Goal: Contribute content: Contribute content

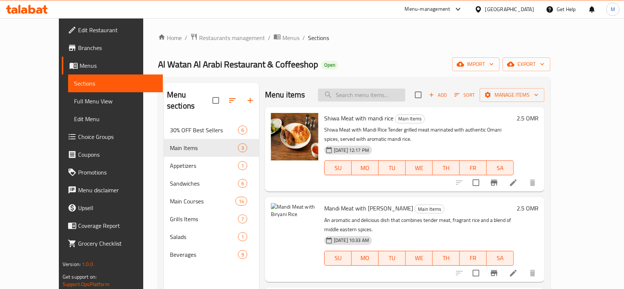
click at [360, 93] on input "search" at bounding box center [361, 94] width 87 height 13
paste input "Grilled Chicken with Qabuli Rice"
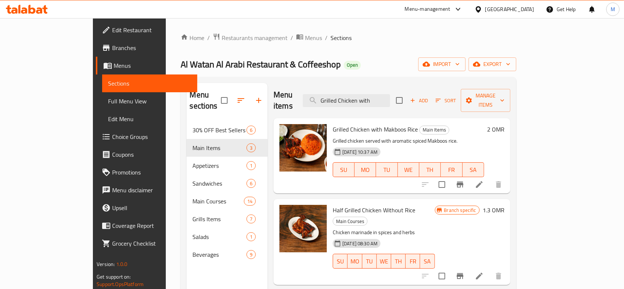
type input "Grilled Chicken with"
click at [429, 96] on span "Add" at bounding box center [419, 100] width 20 height 9
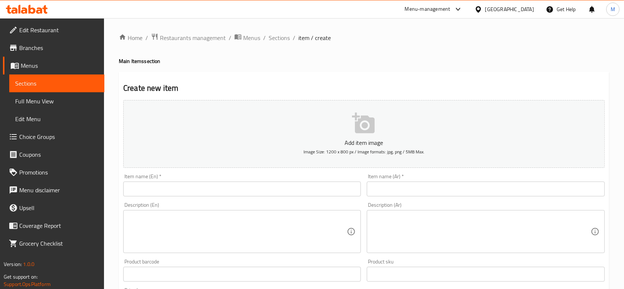
click at [192, 185] on input "text" at bounding box center [242, 188] width 238 height 15
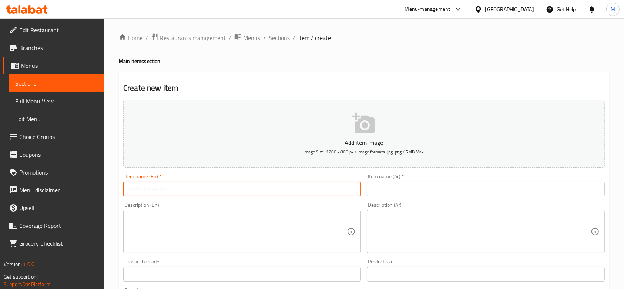
paste input "Grilled Chicken with Makboos Rice"
type input "Grilled Chicken with Makboos Rice"
click at [414, 191] on input "text" at bounding box center [486, 188] width 238 height 15
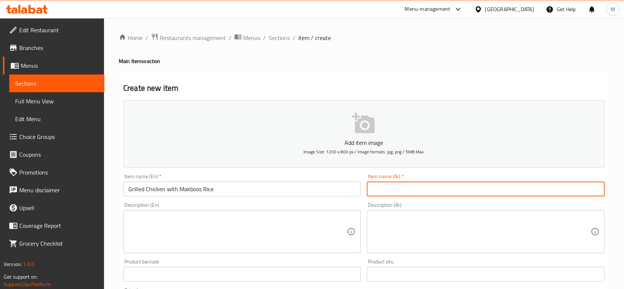
paste input "دجاج على الفحم مع عيش مكبوس"
type input "دجاج على الفحم مع عيش مكبوس"
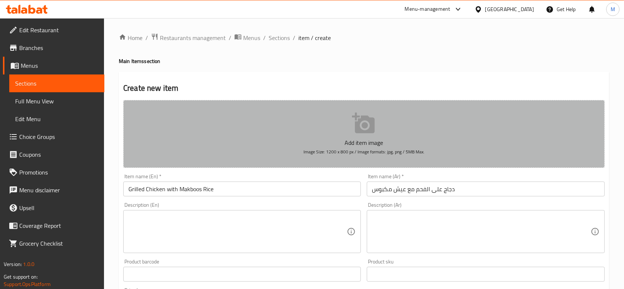
click at [367, 139] on p "Add item image" at bounding box center [364, 142] width 458 height 9
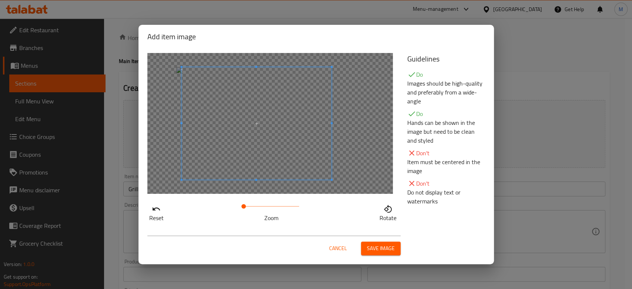
click at [274, 164] on span at bounding box center [256, 123] width 150 height 112
click at [394, 247] on span "Save image" at bounding box center [381, 247] width 28 height 9
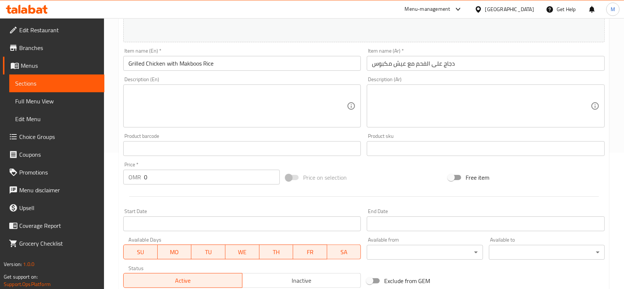
scroll to position [98, 0]
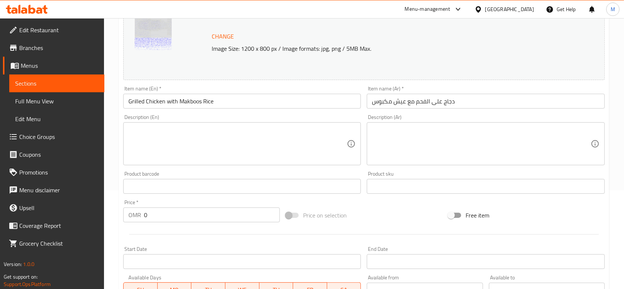
click at [198, 163] on div "Description (En)" at bounding box center [242, 143] width 238 height 43
paste textarea "Grilled chicken served with aromatic spiced Makboos rice."
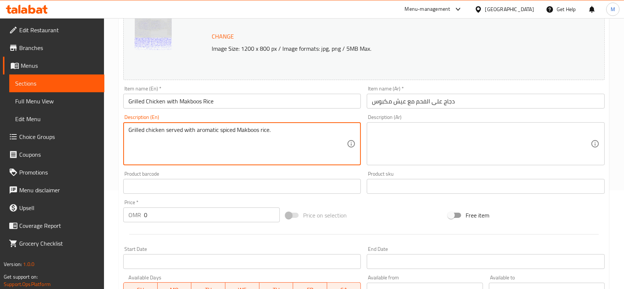
type textarea "Grilled chicken served with aromatic spiced Makboos rice."
click at [409, 135] on textarea at bounding box center [481, 143] width 218 height 35
paste textarea "دجاج متبل و مشوي على الفحم يُقدَّم مع أرز مكبوس مطهو بالتوابل العطريه الغنية."
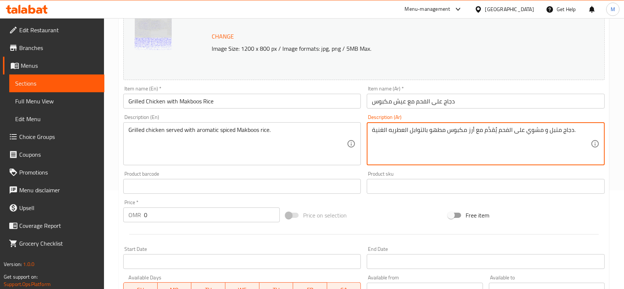
type textarea "دجاج متبل و مشوي على الفحم يُقدَّم مع أرز مكبوس مطهو بالتوابل العطريه الغنية."
click at [208, 217] on input "0" at bounding box center [212, 214] width 136 height 15
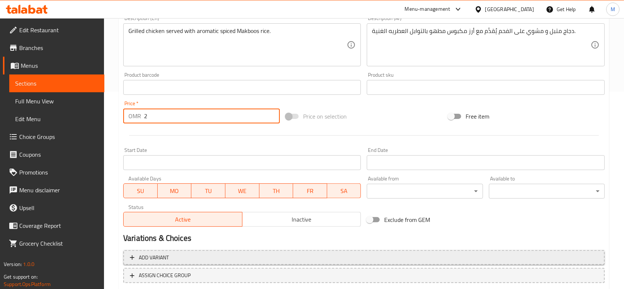
scroll to position [245, 0]
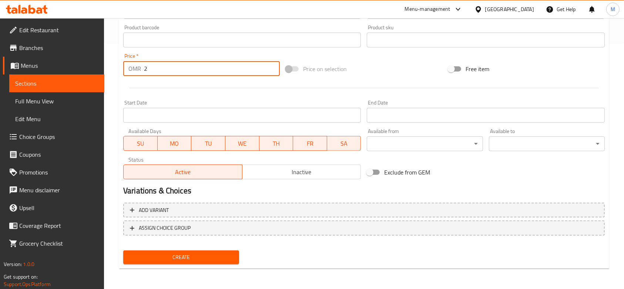
type input "2"
click at [204, 251] on button "Create" at bounding box center [181, 257] width 116 height 14
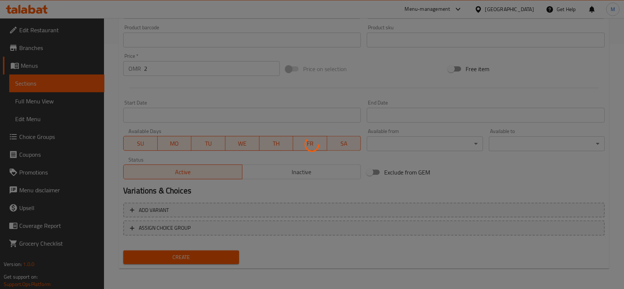
type input "0"
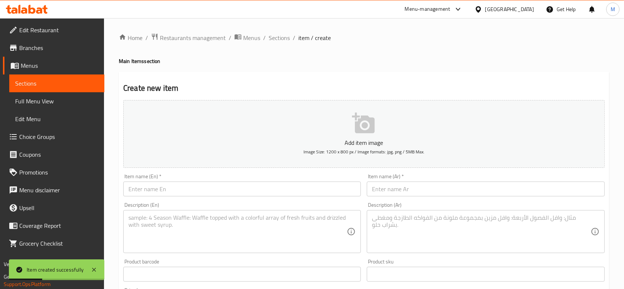
scroll to position [0, 0]
click at [276, 40] on span "Sections" at bounding box center [279, 37] width 21 height 9
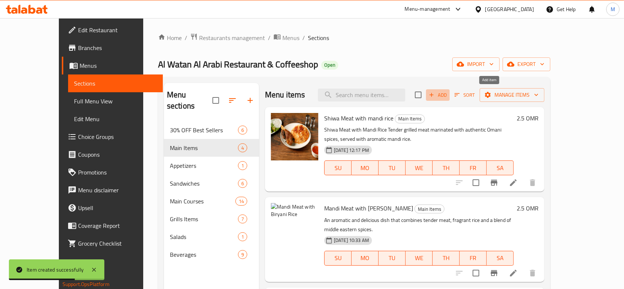
click at [435, 91] on icon "button" at bounding box center [431, 94] width 7 height 7
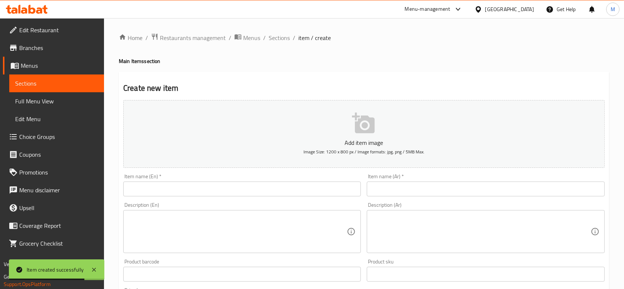
click at [321, 149] on span "Image Size: 1200 x 800 px / Image formats: jpg, png / 5MB Max." at bounding box center [363, 151] width 121 height 9
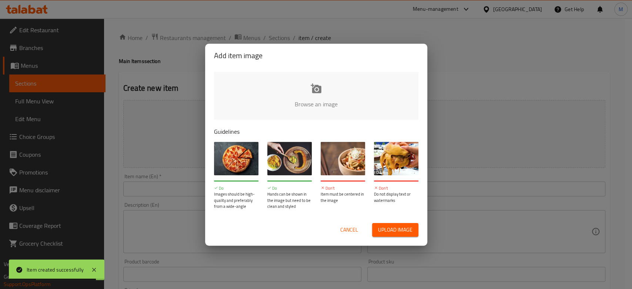
click at [302, 95] on input "file" at bounding box center [566, 106] width 705 height 69
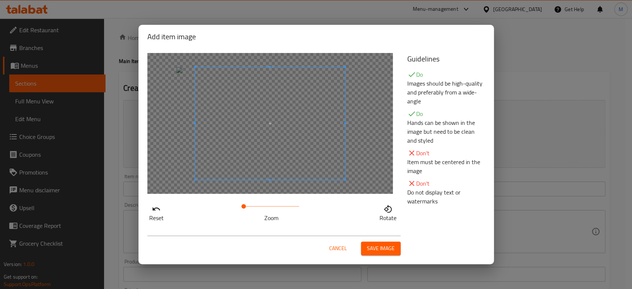
click at [374, 248] on span "Save image" at bounding box center [381, 247] width 28 height 9
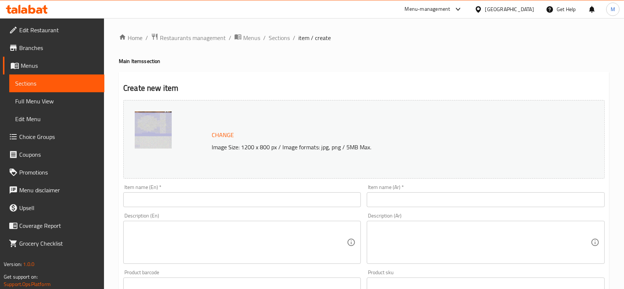
click at [190, 189] on div "Item name (En)   * Item name (En) *" at bounding box center [242, 195] width 238 height 23
click at [197, 205] on input "text" at bounding box center [242, 199] width 238 height 15
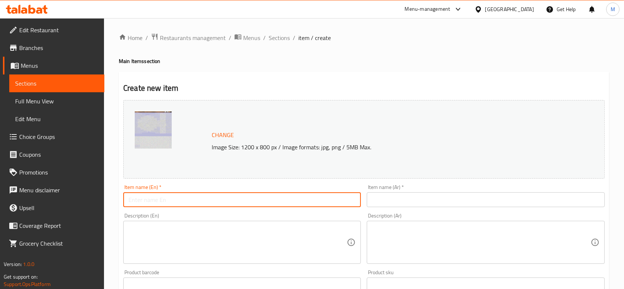
paste input "Chicken Mandi with Makboos Rice"
type input "Chicken Mandi with Makboos Rice"
click at [483, 205] on input "text" at bounding box center [486, 199] width 238 height 15
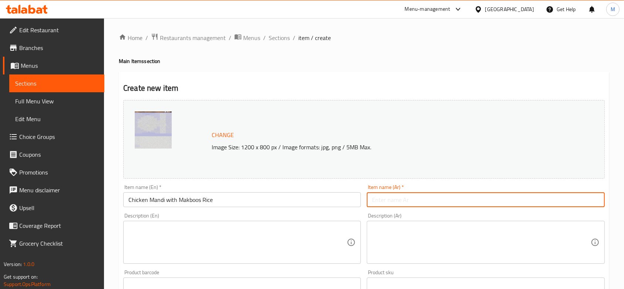
paste input "دجاج مندي مع عيش مكبوس"
type input "دجاج مندي مع عيش مكبوس"
click at [226, 237] on textarea at bounding box center [237, 242] width 218 height 35
paste textarea "Chicken Mandi served with aromatic spiced Makboos rice."
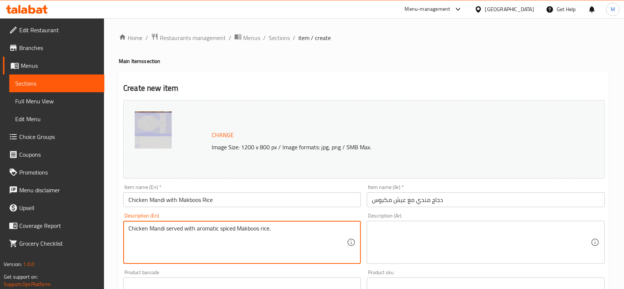
type textarea "Chicken Mandi served with aromatic spiced Makboos rice."
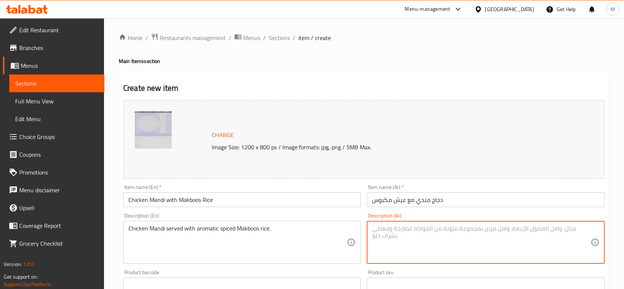
click at [420, 249] on textarea at bounding box center [481, 242] width 218 height 35
paste textarea "دجاج مندي يُقدَّم مع أرز مكبوس مطهو بالتوابل العطريه الغنية."
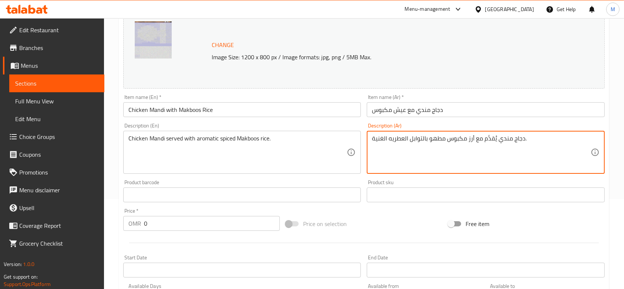
scroll to position [98, 0]
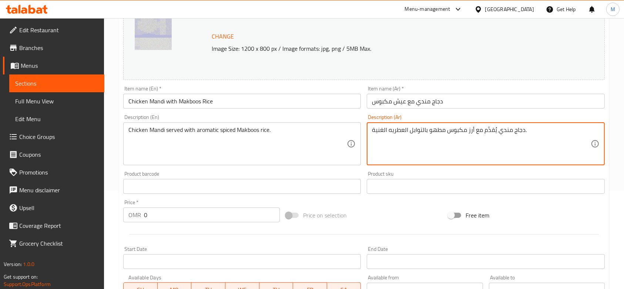
type textarea "دجاج مندي يُقدَّم مع أرز مكبوس مطهو بالتوابل العطريه الغنية."
click at [220, 215] on input "0" at bounding box center [212, 214] width 136 height 15
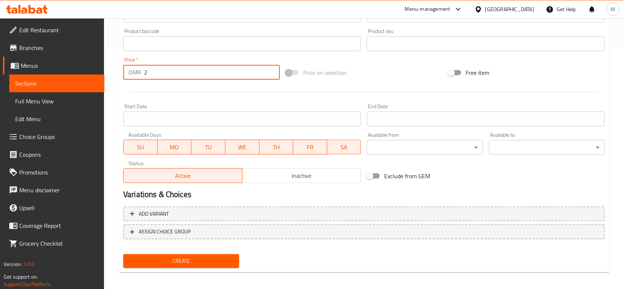
scroll to position [245, 0]
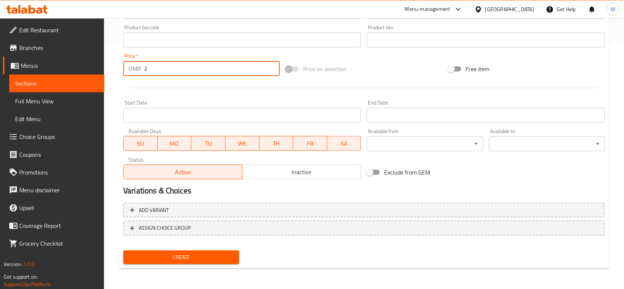
type input "2"
drag, startPoint x: 201, startPoint y: 252, endPoint x: 198, endPoint y: 244, distance: 8.6
click at [201, 252] on span "Create" at bounding box center [181, 256] width 104 height 9
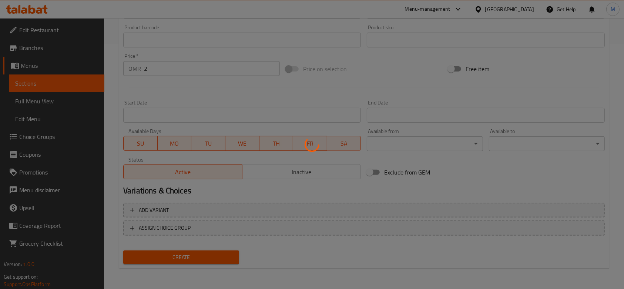
type input "0"
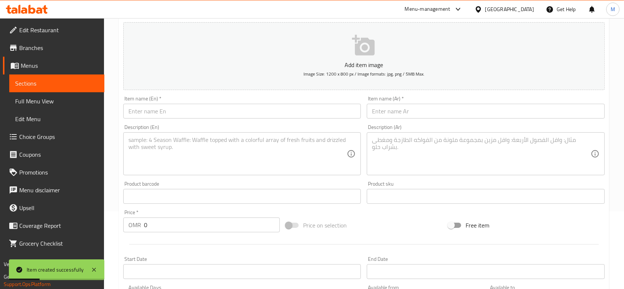
scroll to position [0, 0]
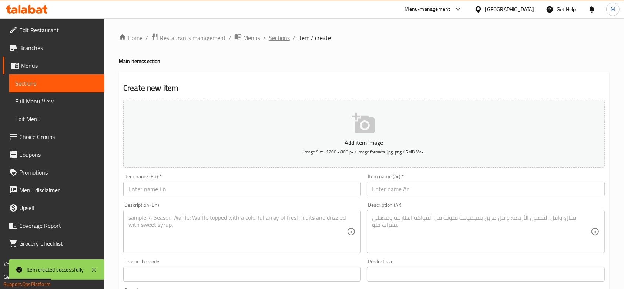
click at [282, 38] on span "Sections" at bounding box center [279, 37] width 21 height 9
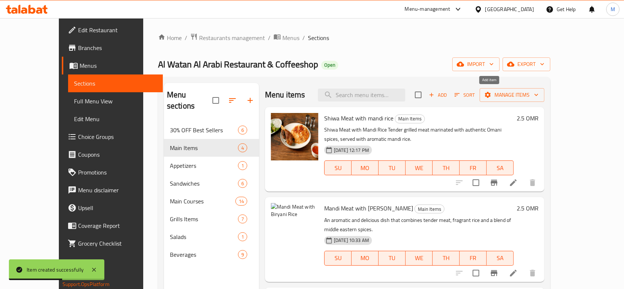
click at [448, 95] on span "Add" at bounding box center [438, 95] width 20 height 9
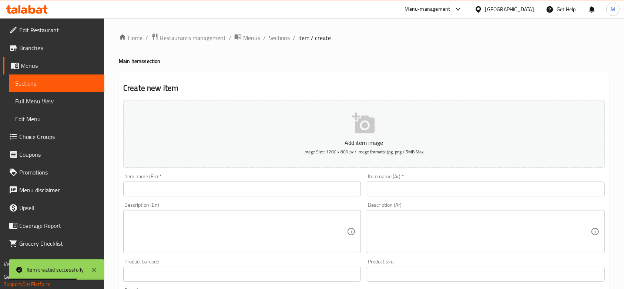
click at [283, 129] on button "Add item image Image Size: 1200 x 800 px / Image formats: jpg, png / 5MB Max." at bounding box center [363, 134] width 481 height 68
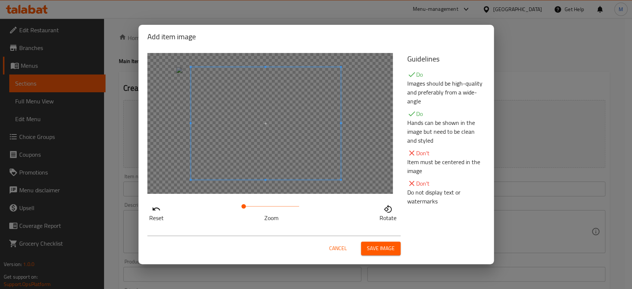
click at [281, 169] on span at bounding box center [266, 123] width 150 height 112
click at [380, 246] on span "Save image" at bounding box center [381, 247] width 28 height 9
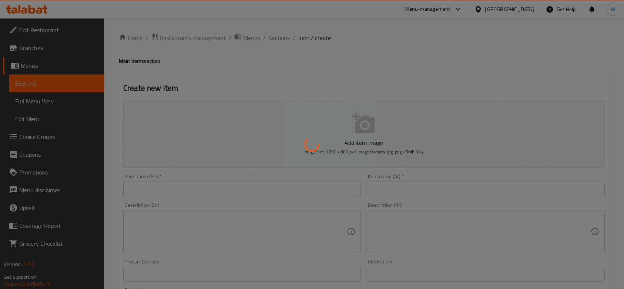
click at [204, 189] on div at bounding box center [312, 144] width 624 height 289
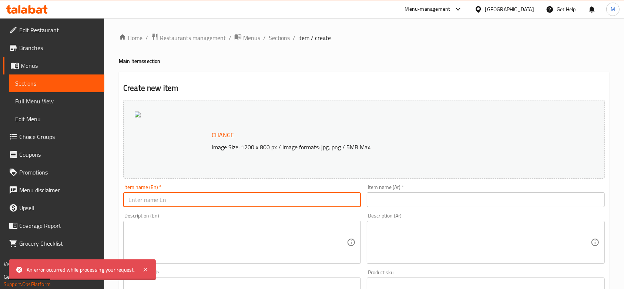
click at [201, 201] on input "text" at bounding box center [242, 199] width 238 height 15
paste input "Chicken Mandi served with Biryani rice"
type input "Chicken Mandi served with Biryani rice"
click at [401, 202] on input "text" at bounding box center [486, 199] width 238 height 15
paste input "دجاج مندي يُقدَّم مع [PERSON_NAME]"
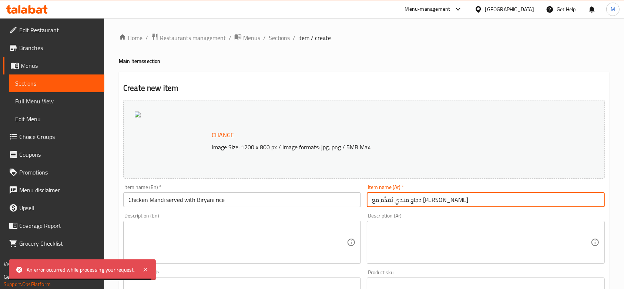
drag, startPoint x: 403, startPoint y: 200, endPoint x: 415, endPoint y: 200, distance: 11.8
click at [415, 200] on input "دجاج مندي يُقدَّم مع [PERSON_NAME]" at bounding box center [486, 199] width 238 height 15
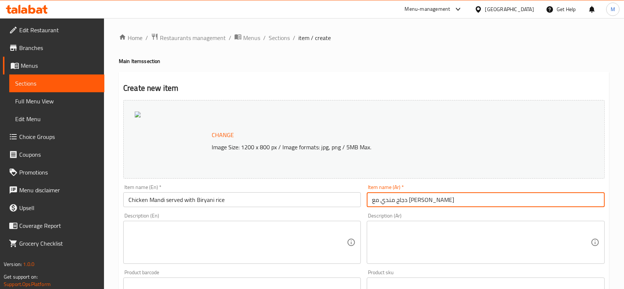
type input "دجاج مندي مع [PERSON_NAME]"
click at [180, 233] on textarea at bounding box center [237, 242] width 218 height 35
paste textarea "Chicken Mandi served with Biryani rice and a blend of middle eastern spices."
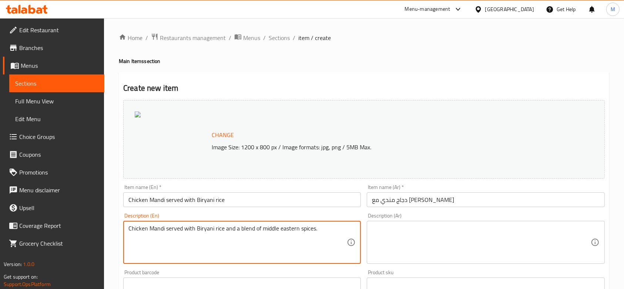
type textarea "Chicken Mandi served with Biryani rice and a blend of middle eastern spices."
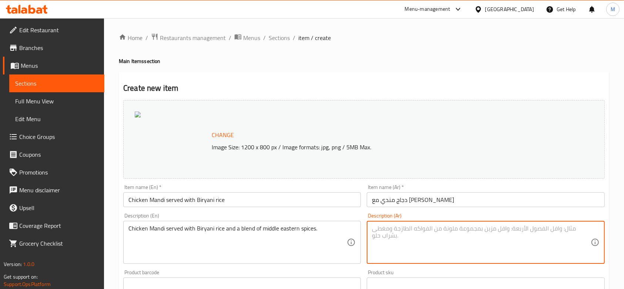
click at [410, 238] on textarea at bounding box center [481, 242] width 218 height 35
paste textarea "دجاج مندي يُقدَّم مع أرز مندي [PERSON_NAME] العطريه الغنية."
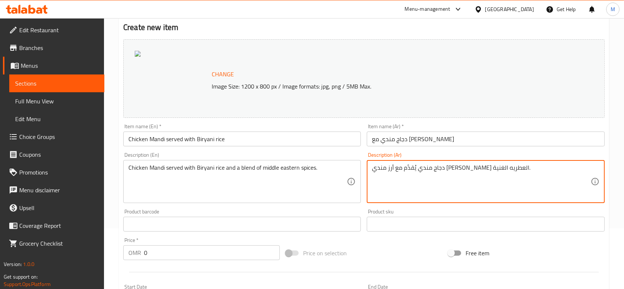
scroll to position [98, 0]
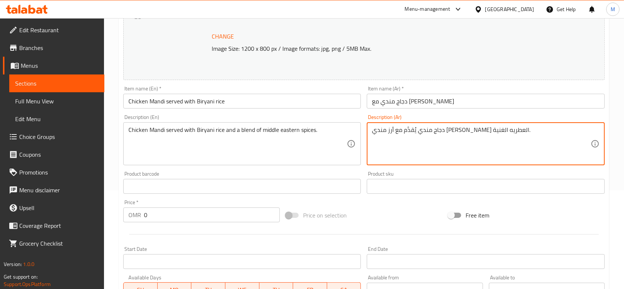
type textarea "دجاج مندي يُقدَّم مع أرز مندي [PERSON_NAME] العطريه الغنية."
click at [175, 203] on div "Price   * OMR 0 Price *" at bounding box center [201, 210] width 157 height 23
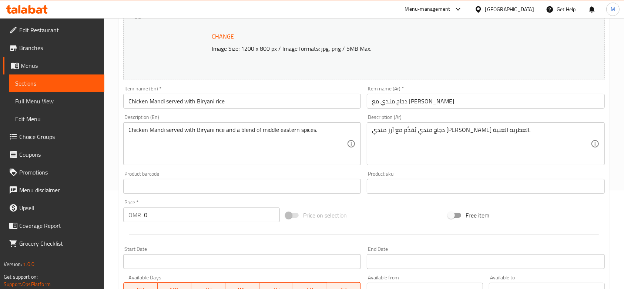
click at [175, 210] on input "0" at bounding box center [212, 214] width 136 height 15
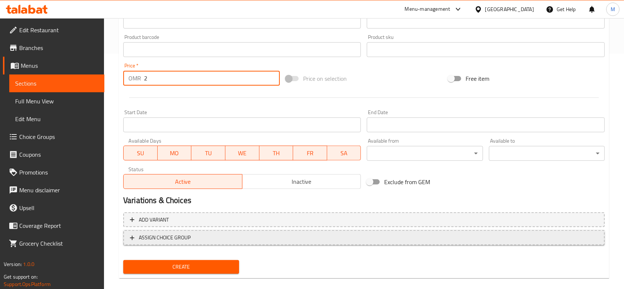
scroll to position [245, 0]
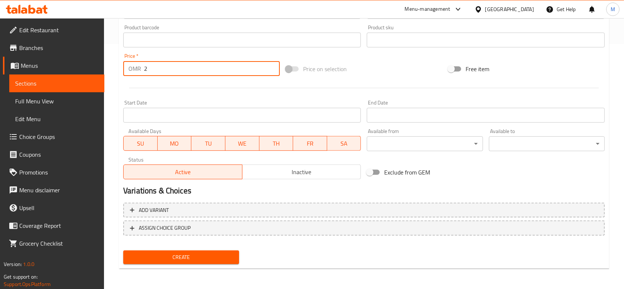
type input "2"
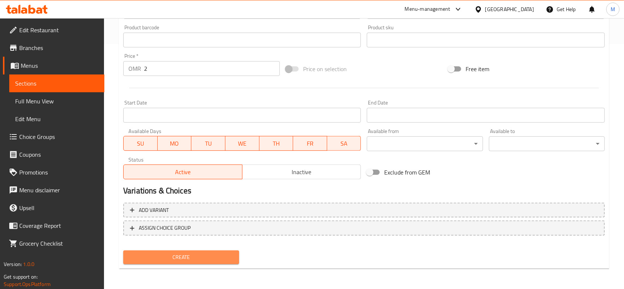
click at [225, 253] on span "Create" at bounding box center [181, 256] width 104 height 9
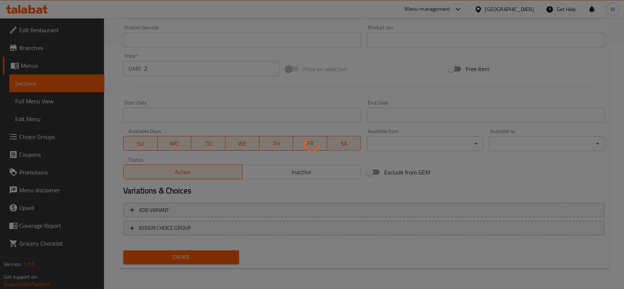
type input "0"
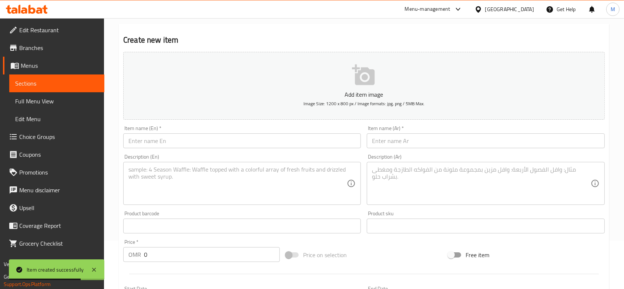
scroll to position [0, 0]
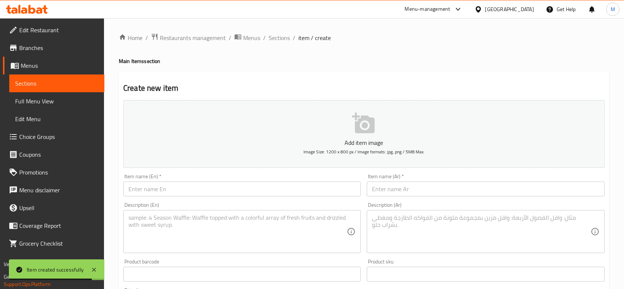
click at [215, 185] on input "text" at bounding box center [242, 188] width 238 height 15
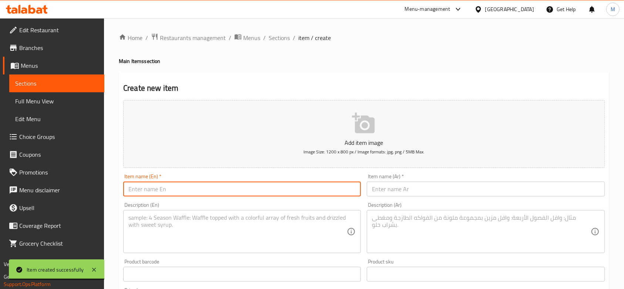
paste input "Half Mandi Chicken without Rice"
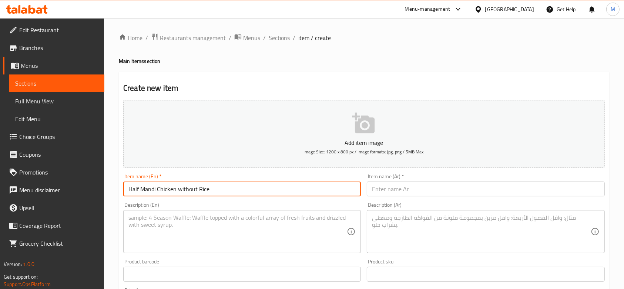
type input "Half Mandi Chicken without Rice"
click at [411, 189] on input "text" at bounding box center [486, 188] width 238 height 15
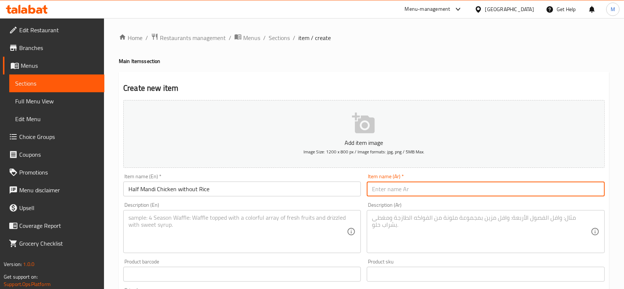
paste input "نصف دجاجة مندي بدون أرز"
type input "نصف دجاجة مندي بدون أرز"
click at [370, 155] on span "Image Size: 1200 x 800 px / Image formats: jpg, png / 5MB Max." at bounding box center [363, 151] width 121 height 9
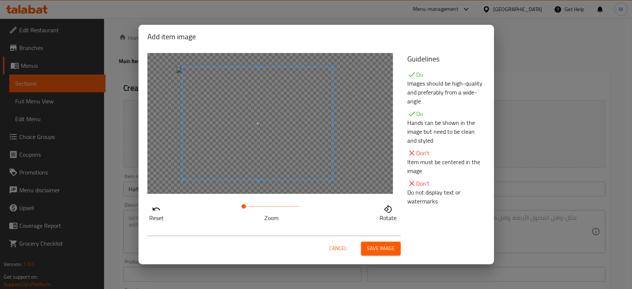
click at [270, 168] on span at bounding box center [257, 123] width 150 height 112
click at [378, 250] on span "Save image" at bounding box center [381, 247] width 28 height 9
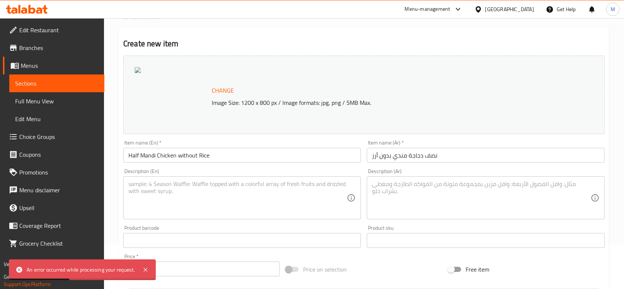
scroll to position [98, 0]
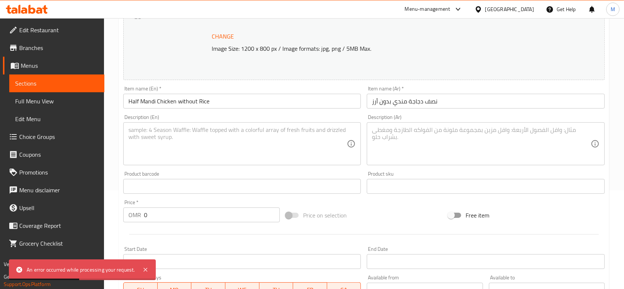
click at [184, 219] on input "0" at bounding box center [212, 214] width 136 height 15
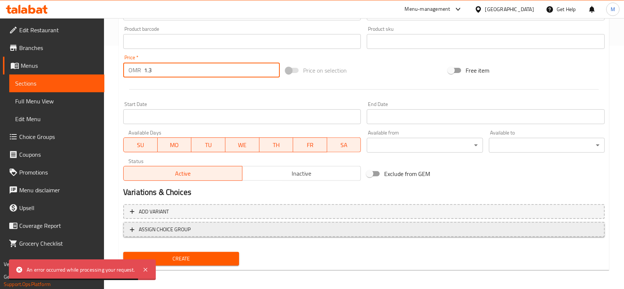
scroll to position [245, 0]
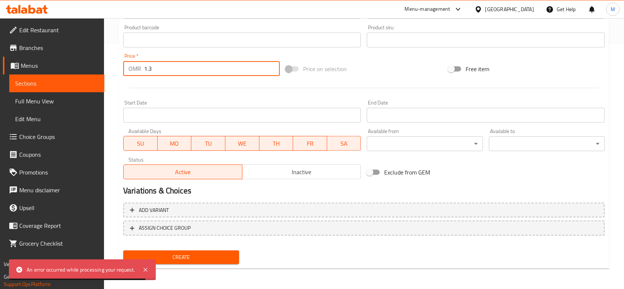
type input "1.3"
click at [192, 263] on button "Create" at bounding box center [181, 257] width 116 height 14
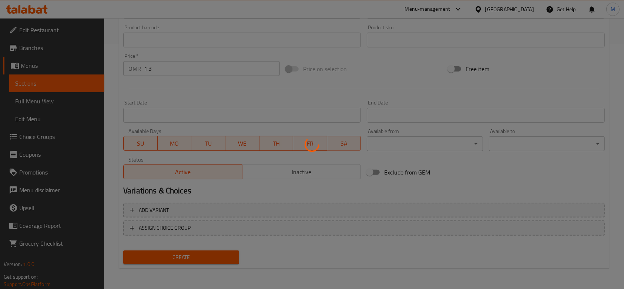
click at [171, 111] on div at bounding box center [312, 144] width 624 height 289
type input "0"
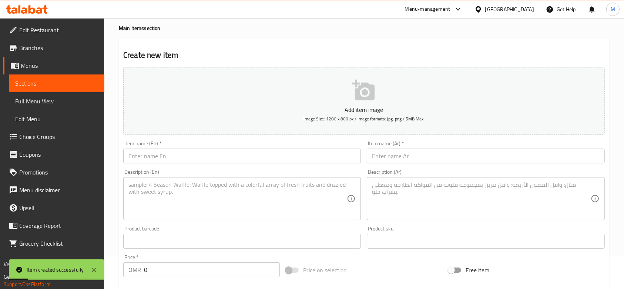
scroll to position [0, 0]
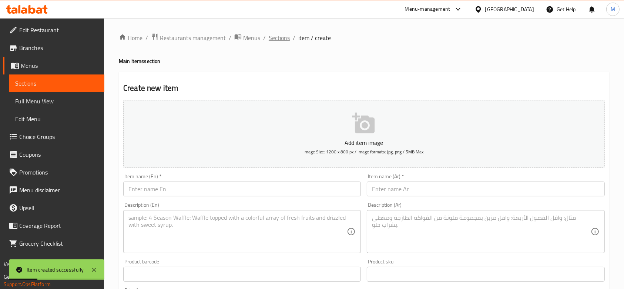
click at [283, 40] on span "Sections" at bounding box center [279, 37] width 21 height 9
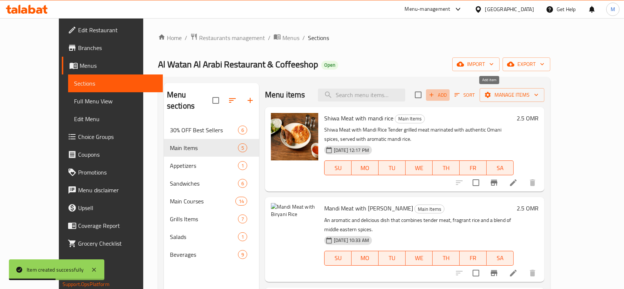
drag, startPoint x: 486, startPoint y: 93, endPoint x: 488, endPoint y: 90, distance: 4.0
click at [450, 90] on button "Add" at bounding box center [438, 94] width 24 height 11
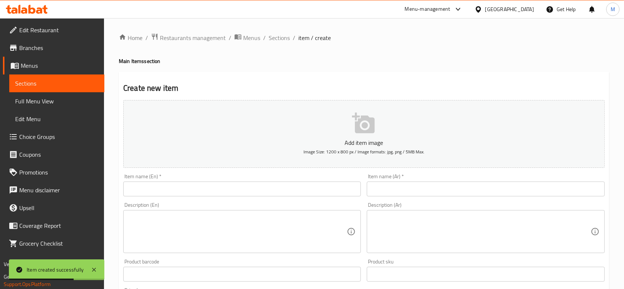
click at [210, 190] on input "text" at bounding box center [242, 188] width 238 height 15
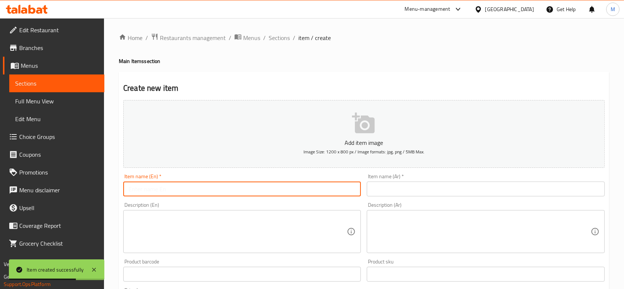
paste input "Half Shuwa Chicken without Rice"
type input "Half Shuwa Chicken without Rice"
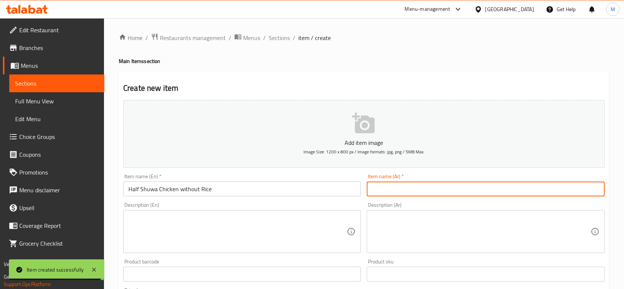
drag, startPoint x: 383, startPoint y: 187, endPoint x: 312, endPoint y: 130, distance: 91.3
click at [383, 187] on input "text" at bounding box center [486, 188] width 238 height 15
paste input "نصف دجاجة شواء بدون أرز"
type input "نصف دجاجة شواء بدون أرز"
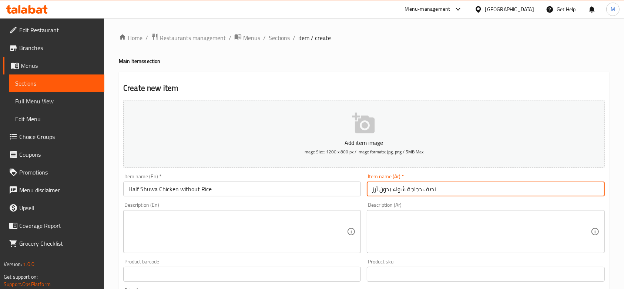
click at [363, 131] on icon "button" at bounding box center [363, 122] width 23 height 21
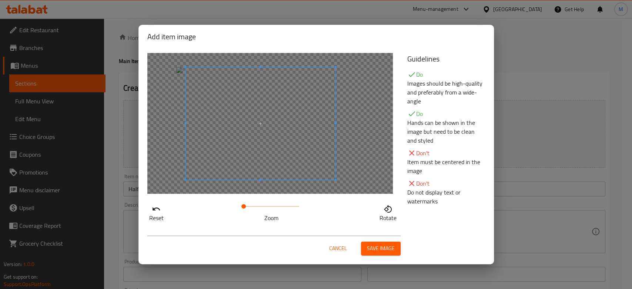
click at [289, 169] on span at bounding box center [260, 123] width 150 height 112
drag, startPoint x: 246, startPoint y: 205, endPoint x: 250, endPoint y: 199, distance: 7.4
click at [249, 204] on span at bounding box center [248, 206] width 4 height 4
click at [273, 164] on span at bounding box center [256, 123] width 150 height 112
click at [380, 246] on span "Save image" at bounding box center [381, 247] width 28 height 9
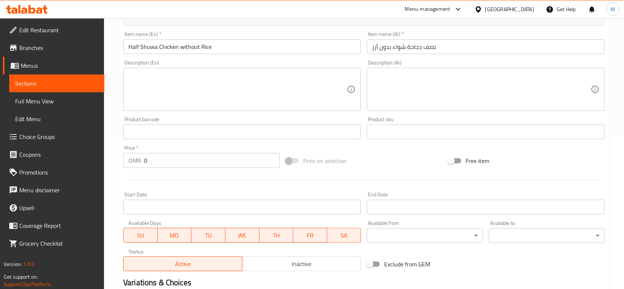
scroll to position [197, 0]
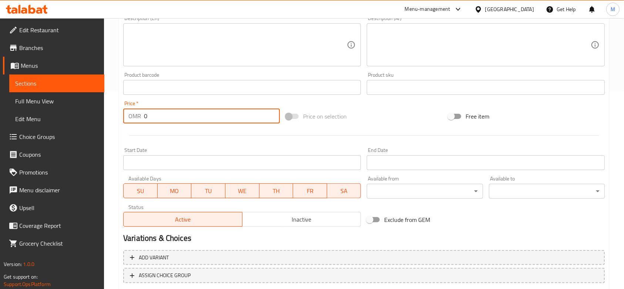
click at [175, 121] on input "0" at bounding box center [212, 115] width 136 height 15
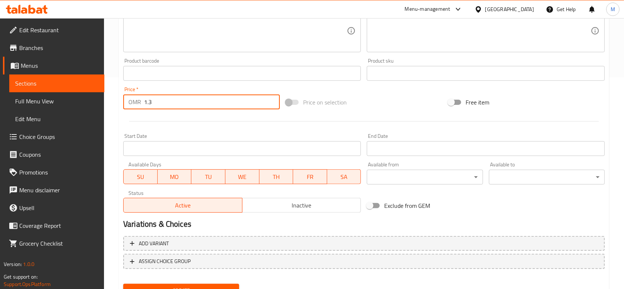
scroll to position [245, 0]
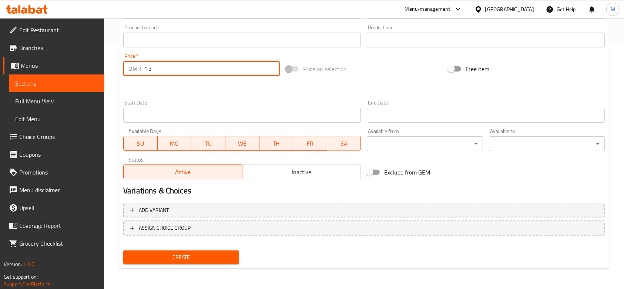
type input "1.3"
drag, startPoint x: 209, startPoint y: 259, endPoint x: 207, endPoint y: 255, distance: 3.8
click at [209, 259] on span "Create" at bounding box center [181, 256] width 104 height 9
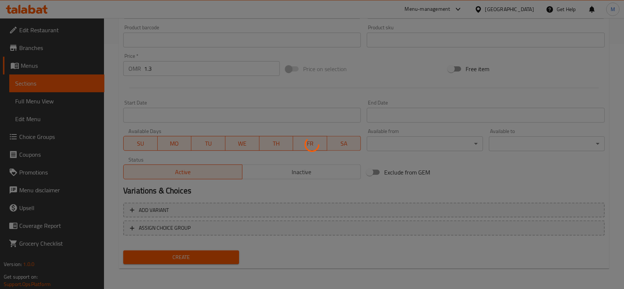
type input "0"
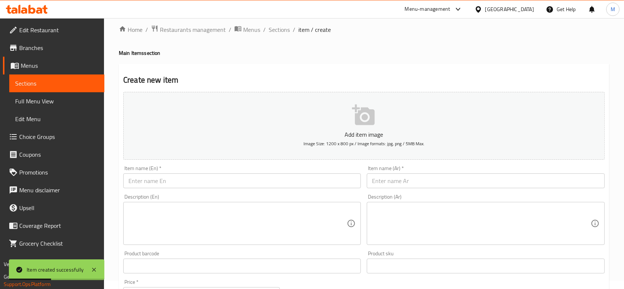
scroll to position [0, 0]
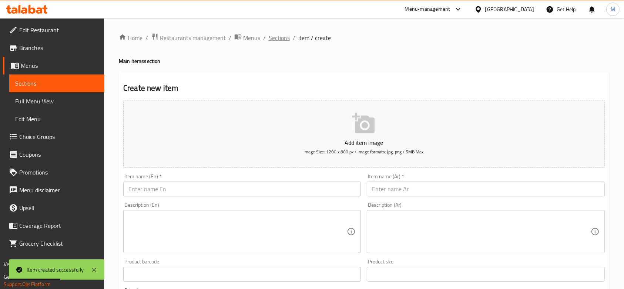
click at [283, 40] on span "Sections" at bounding box center [279, 37] width 21 height 9
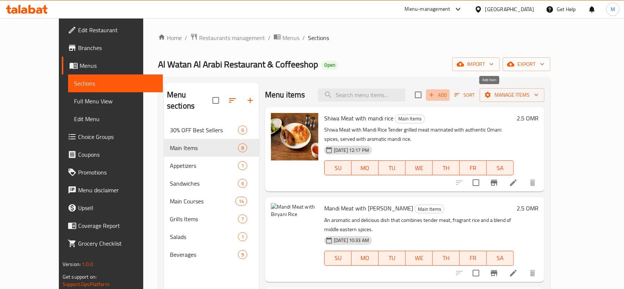
click at [435, 96] on icon "button" at bounding box center [431, 94] width 7 height 7
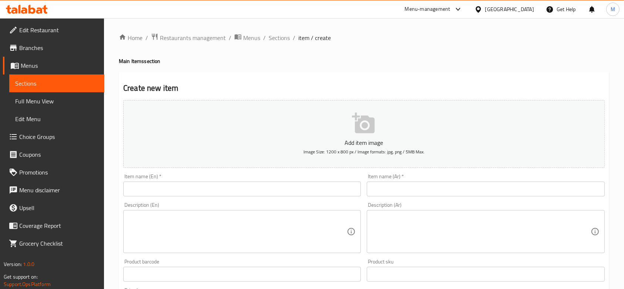
click at [240, 190] on input "text" at bounding box center [242, 188] width 238 height 15
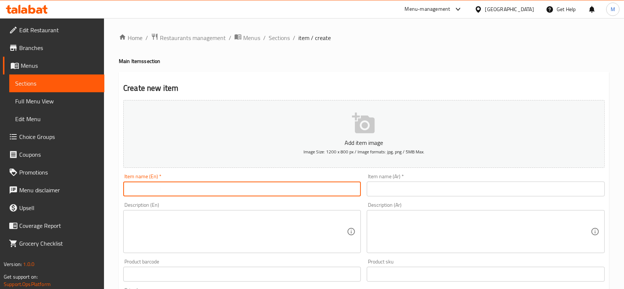
paste input "Qabuli rice with Shuwa chicken marinated in traditional Omani spices"
paste input "text"
type input "Qabuli rice with Shuwa chicken"
click at [178, 244] on textarea at bounding box center [237, 231] width 218 height 35
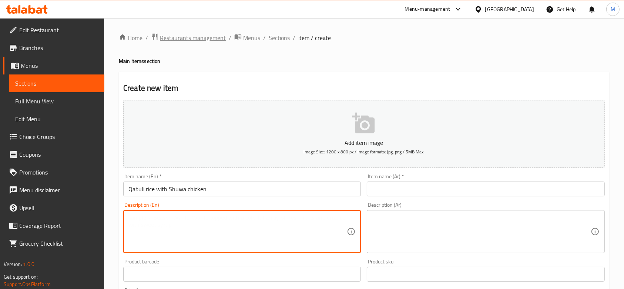
paste textarea "Qabuli rice with Shuwa chicken marinated in traditional Omani spices"
type textarea "Qabuli rice with Shuwa chicken marinated in traditional Omani spices"
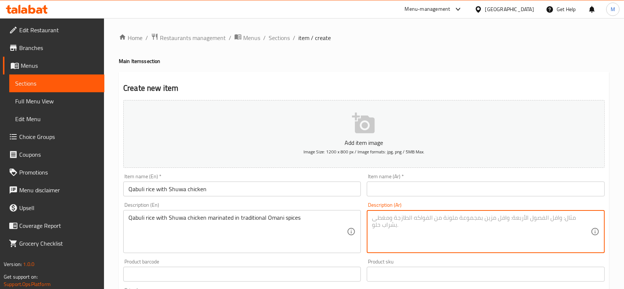
click at [418, 223] on textarea at bounding box center [481, 231] width 218 height 35
paste textarea "أرز قبولي مع دجاج شواء متبل بالبهارات العمانية التقليدية"
type textarea "أرز قبولي مع دجاج شواء متبل بالبهارات العمانية التقليدية"
click at [364, 147] on span "Image Size: 1200 x 800 px / Image formats: jpg, png / 5MB Max." at bounding box center [363, 151] width 121 height 9
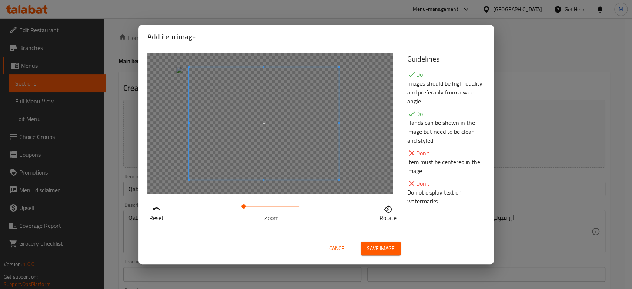
click at [240, 121] on span at bounding box center [263, 123] width 150 height 112
click at [379, 247] on span "Save image" at bounding box center [381, 247] width 28 height 9
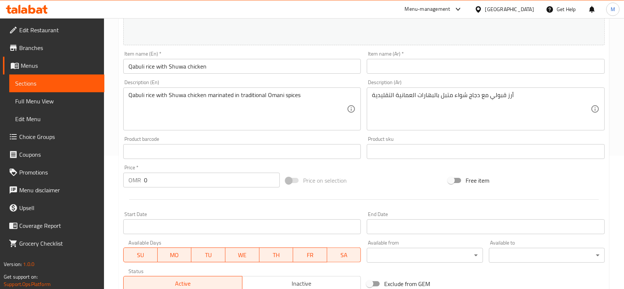
scroll to position [148, 0]
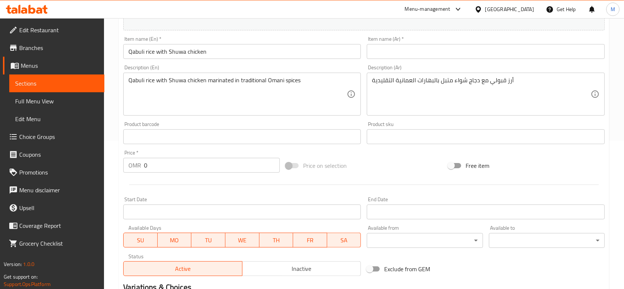
click at [172, 175] on div at bounding box center [363, 184] width 487 height 18
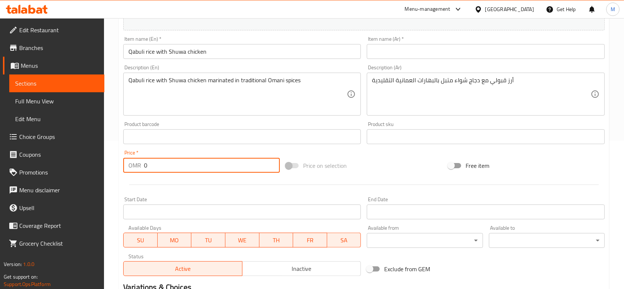
click at [172, 170] on input "0" at bounding box center [212, 165] width 136 height 15
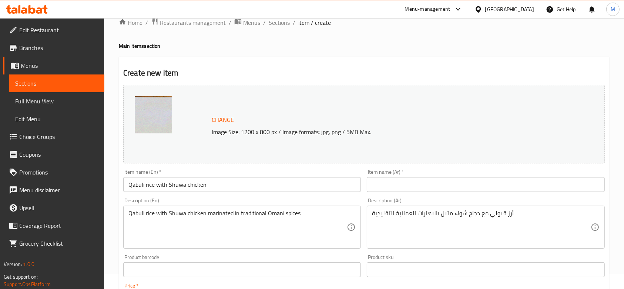
scroll to position [0, 0]
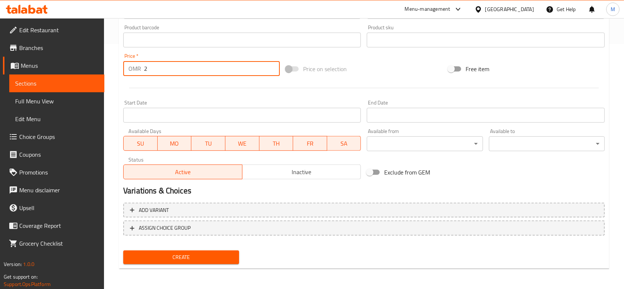
type input "2"
click at [206, 258] on span "Create" at bounding box center [181, 256] width 104 height 9
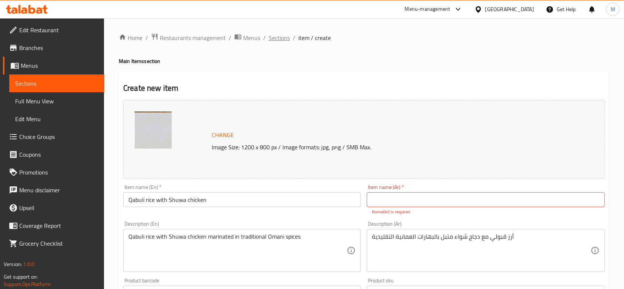
click at [283, 40] on span "Sections" at bounding box center [279, 37] width 21 height 9
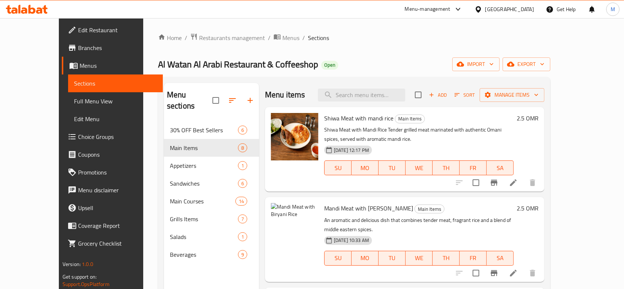
click at [435, 95] on icon "button" at bounding box center [431, 94] width 7 height 7
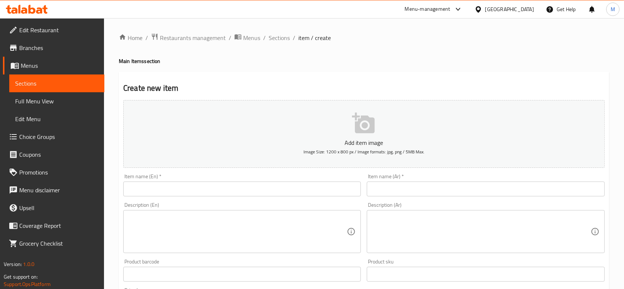
click at [207, 184] on input "text" at bounding box center [242, 188] width 238 height 15
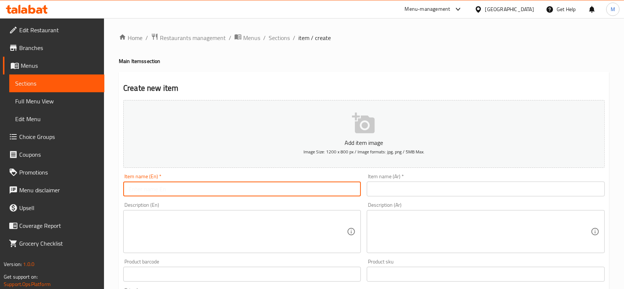
paste input "Chicken Shuwa"
type input "Chicken Shuwa"
drag, startPoint x: 437, startPoint y: 182, endPoint x: 435, endPoint y: 187, distance: 5.0
click at [437, 182] on input "text" at bounding box center [486, 188] width 238 height 15
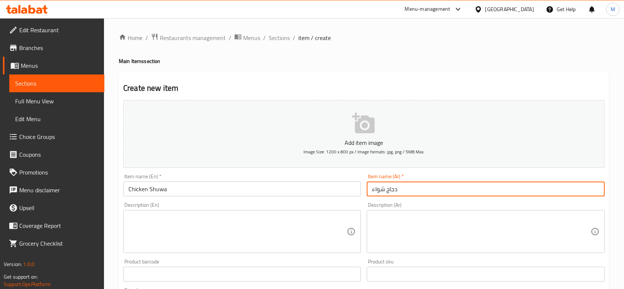
type input "دجاج شواء"
click at [177, 215] on textarea at bounding box center [237, 231] width 218 height 35
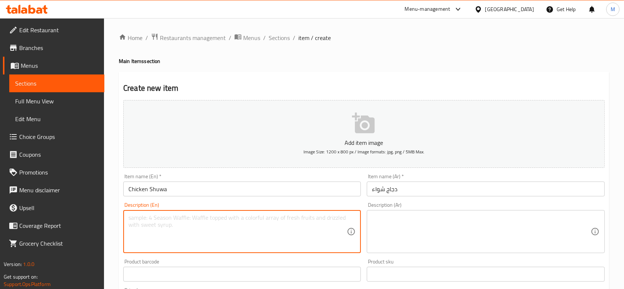
paste textarea "Chicken Shuwa marinated in traditional Omani spices with Biryani rice"
type textarea "Chicken Shuwa marinated in traditional Omani spices with Biryani rice"
click at [433, 242] on textarea at bounding box center [481, 231] width 218 height 35
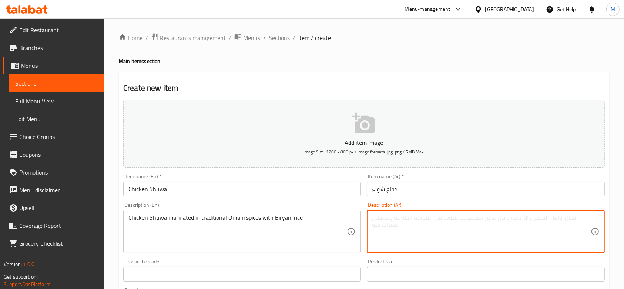
paste textarea "أرز برياني مع دجاج شواء متبل بالبهارات [DEMOGRAPHIC_DATA]"
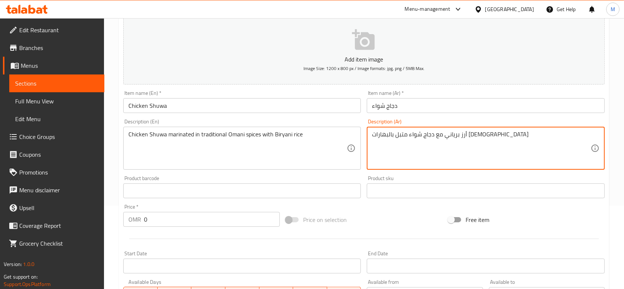
scroll to position [98, 0]
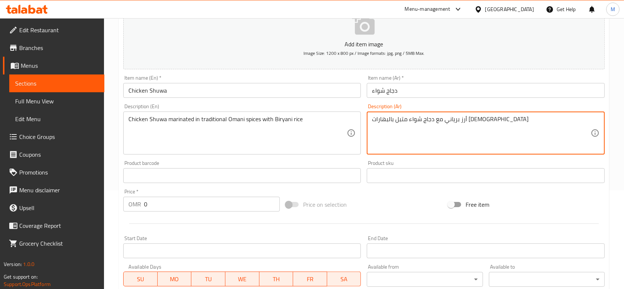
type textarea "أرز برياني مع دجاج شواء متبل بالبهارات [DEMOGRAPHIC_DATA]"
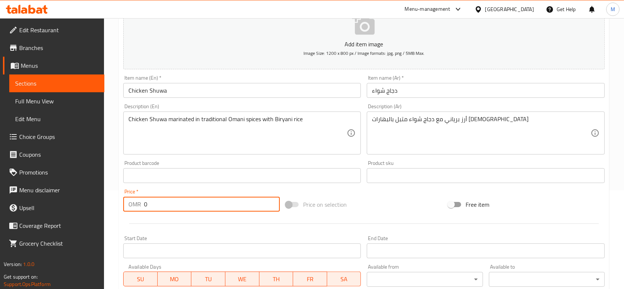
click at [192, 205] on input "0" at bounding box center [212, 203] width 136 height 15
type input "2"
click at [380, 55] on span "Image Size: 1200 x 800 px / Image formats: jpg, png / 5MB Max." at bounding box center [363, 53] width 121 height 9
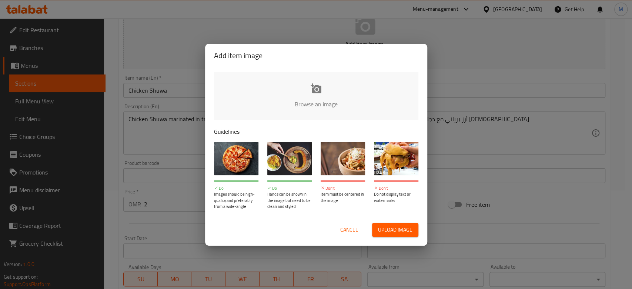
click at [309, 94] on input "file" at bounding box center [566, 106] width 705 height 69
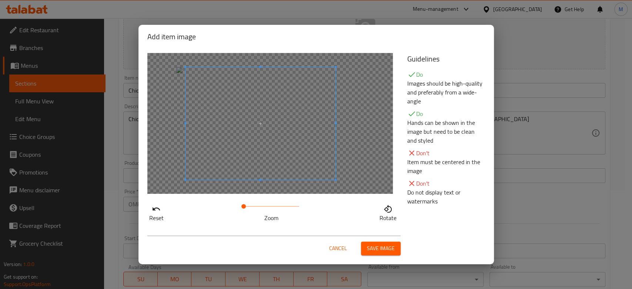
click at [293, 152] on span at bounding box center [260, 123] width 150 height 112
click at [371, 248] on span "Save image" at bounding box center [381, 247] width 28 height 9
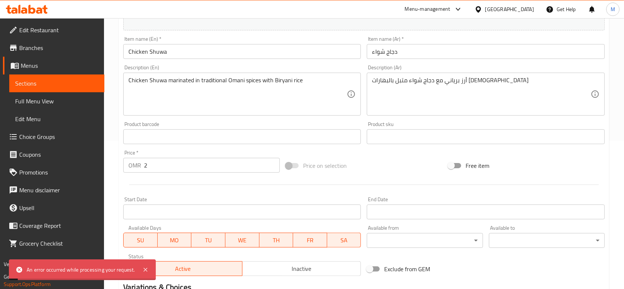
scroll to position [245, 0]
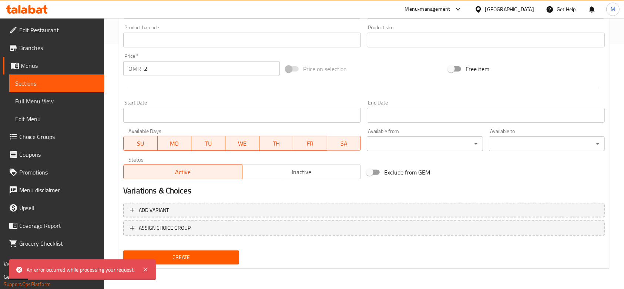
click at [179, 256] on span "Create" at bounding box center [181, 256] width 104 height 9
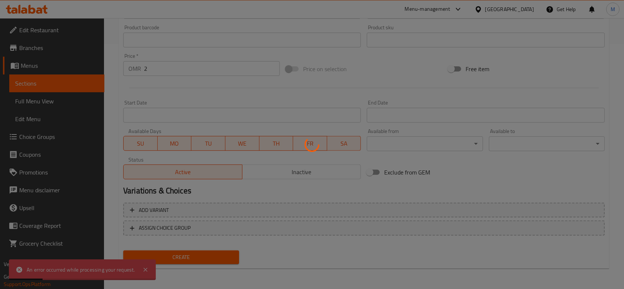
type input "0"
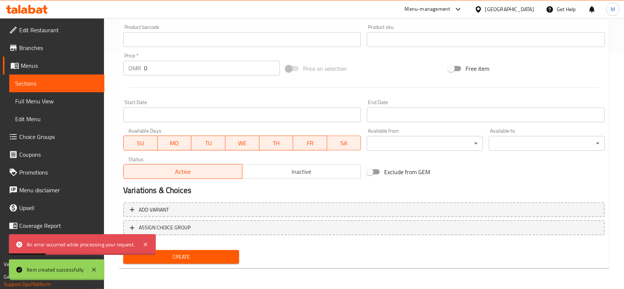
scroll to position [234, 0]
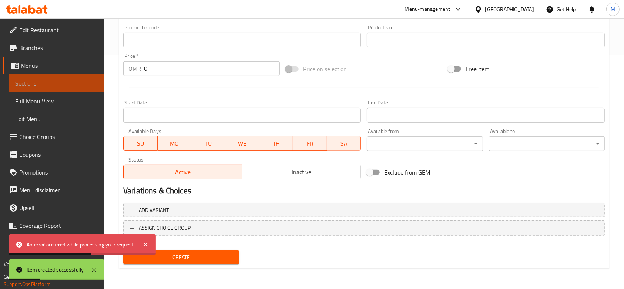
click at [23, 82] on span "Sections" at bounding box center [56, 83] width 83 height 9
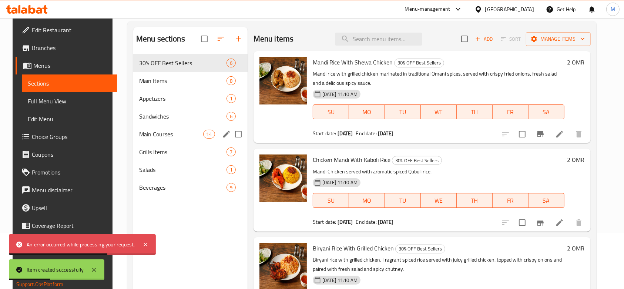
scroll to position [54, 0]
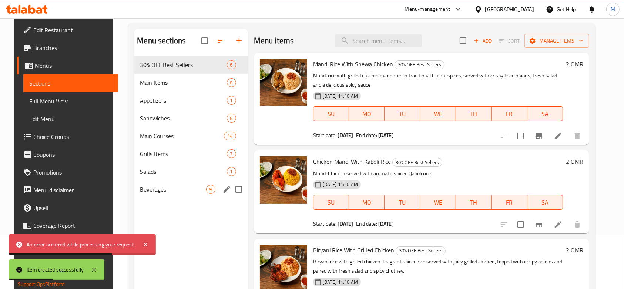
click at [165, 181] on div "Beverages 9" at bounding box center [191, 189] width 114 height 18
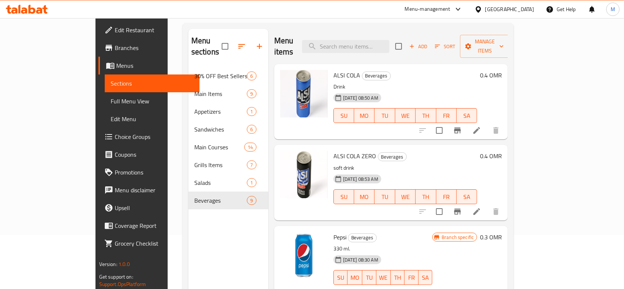
click at [415, 43] on icon "button" at bounding box center [411, 46] width 7 height 7
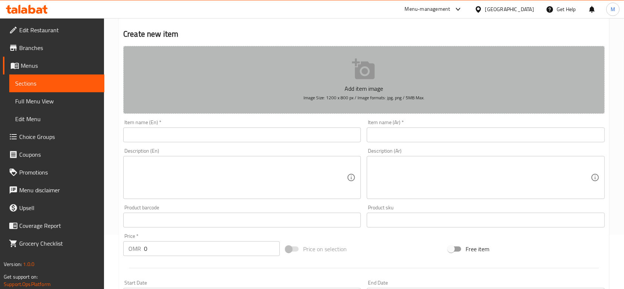
click at [273, 73] on button "Add item image Image Size: 1200 x 800 px / Image formats: jpg, png / 5MB Max." at bounding box center [363, 80] width 481 height 68
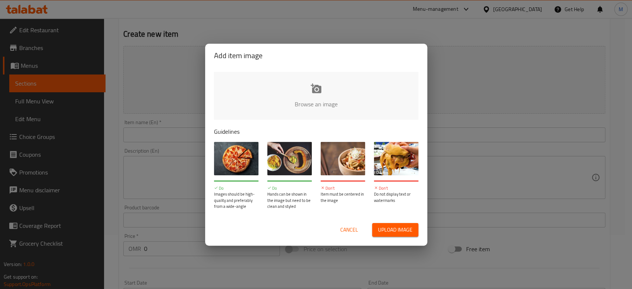
click at [280, 93] on input "file" at bounding box center [566, 106] width 705 height 69
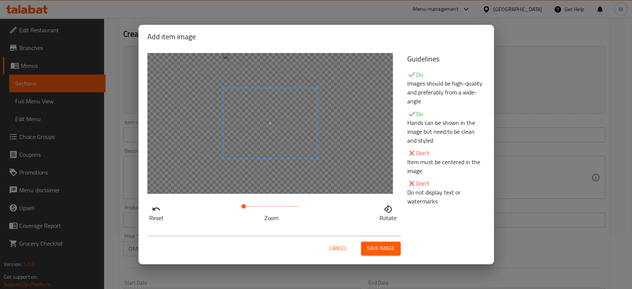
click at [385, 247] on span "Save image" at bounding box center [381, 247] width 28 height 9
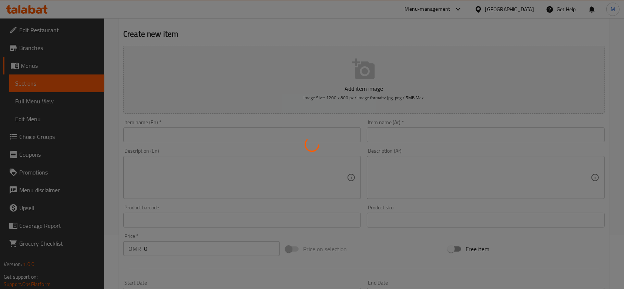
drag, startPoint x: 165, startPoint y: 132, endPoint x: 161, endPoint y: 131, distance: 3.9
click at [164, 134] on div at bounding box center [312, 144] width 624 height 289
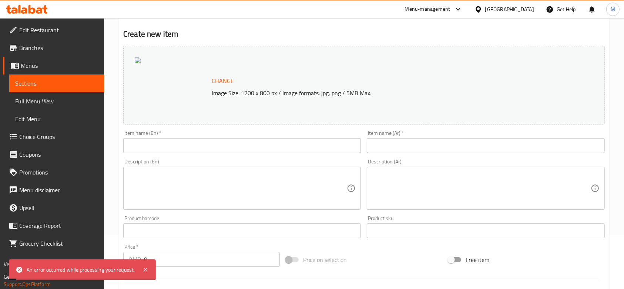
click at [152, 146] on input "text" at bounding box center [242, 145] width 238 height 15
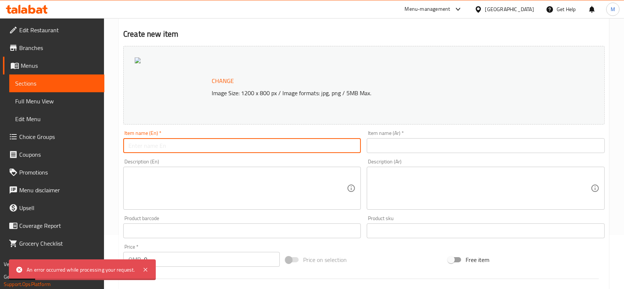
type input "ن"
type input "Kinza Cola"
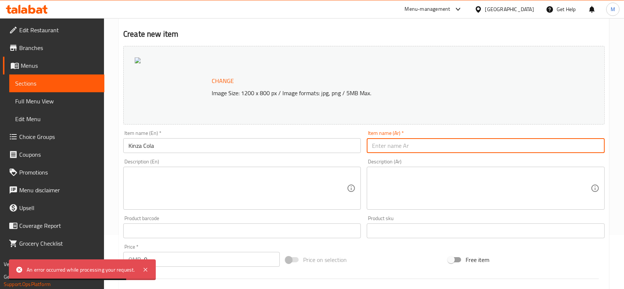
click at [524, 147] on input "text" at bounding box center [486, 145] width 238 height 15
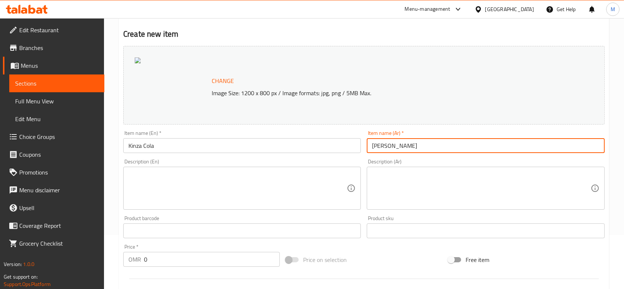
type input "[PERSON_NAME]"
click at [233, 196] on textarea at bounding box center [237, 188] width 218 height 35
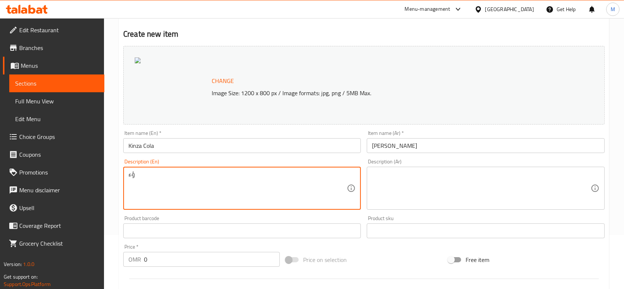
type textarea "ؤ"
type textarea "K"
type textarea "s"
type textarea "H"
click at [401, 186] on textarea at bounding box center [481, 188] width 218 height 35
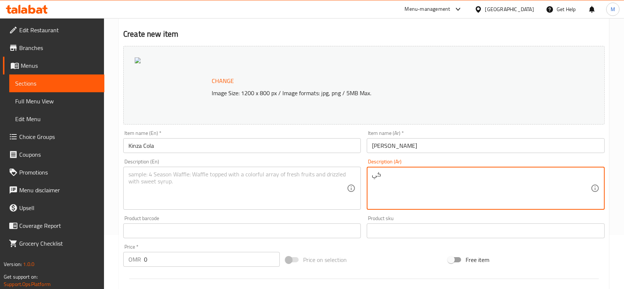
type textarea "ك"
type textarea "مياه غازية"
click at [158, 262] on input "0" at bounding box center [212, 259] width 136 height 15
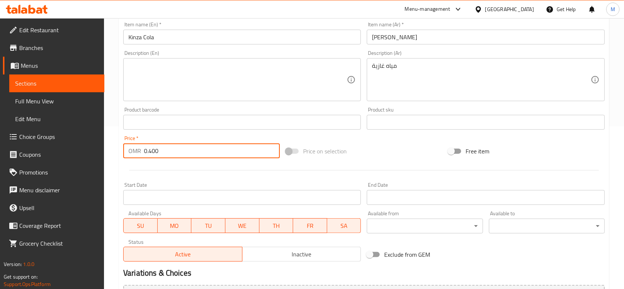
scroll to position [245, 0]
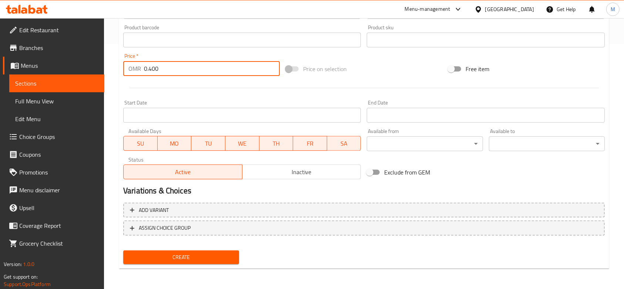
type input "0.400"
click at [185, 258] on span "Create" at bounding box center [181, 256] width 104 height 9
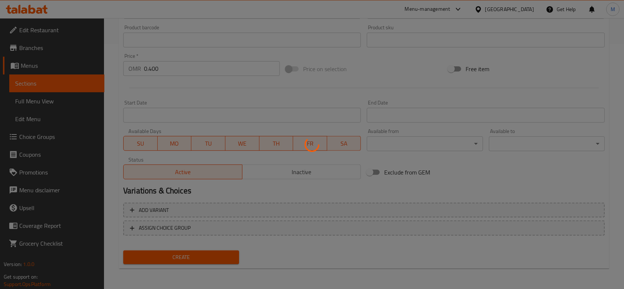
type input "0"
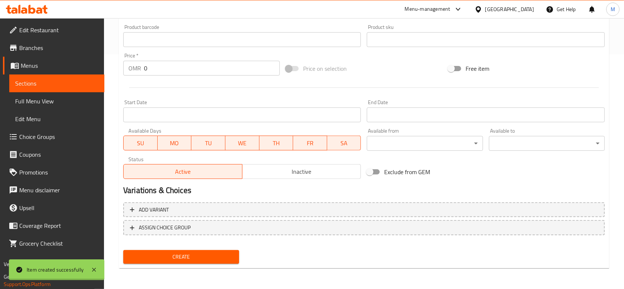
scroll to position [234, 0]
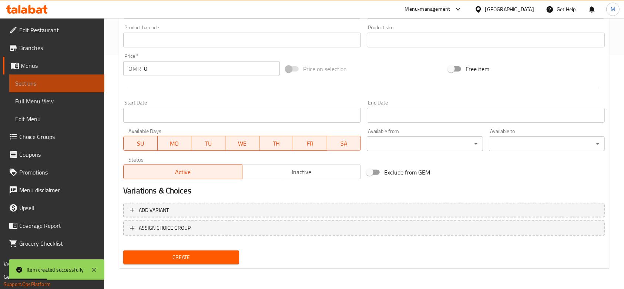
click at [85, 86] on span "Sections" at bounding box center [56, 83] width 83 height 9
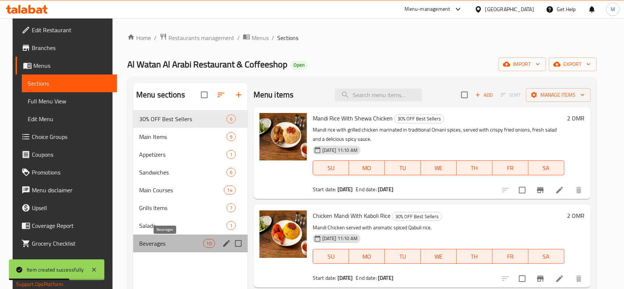
click at [174, 246] on span "Beverages" at bounding box center [171, 243] width 64 height 9
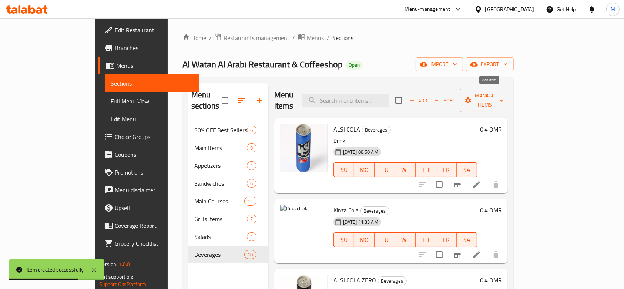
click at [428, 96] on span "Add" at bounding box center [418, 100] width 20 height 9
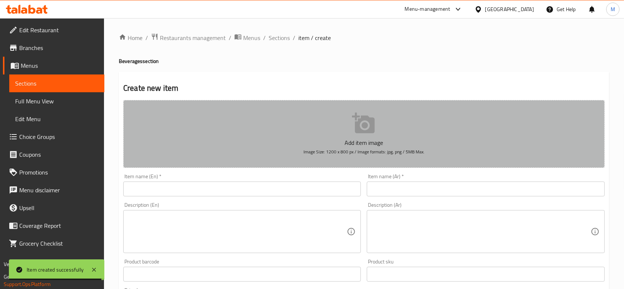
click at [356, 132] on icon "button" at bounding box center [363, 122] width 23 height 21
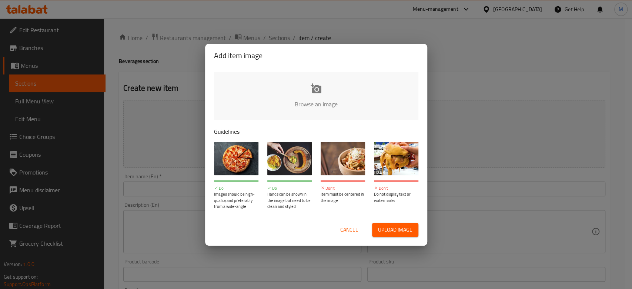
click at [322, 90] on input "file" at bounding box center [566, 106] width 705 height 69
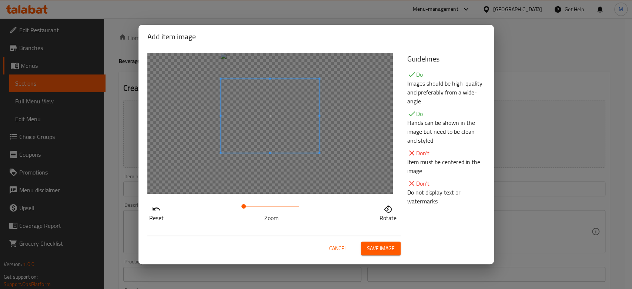
click at [265, 144] on span at bounding box center [270, 116] width 99 height 74
click at [390, 251] on span "Save image" at bounding box center [381, 247] width 28 height 9
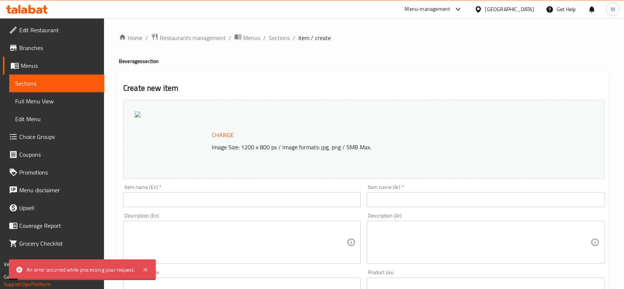
click at [175, 195] on input "text" at bounding box center [242, 199] width 238 height 15
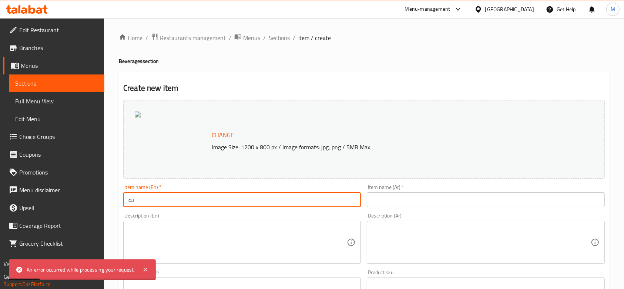
type input "ن"
type input "K"
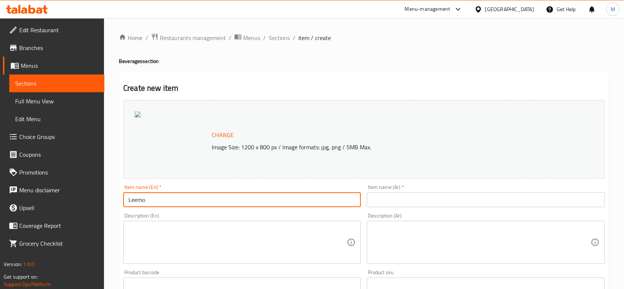
type input "Leemo"
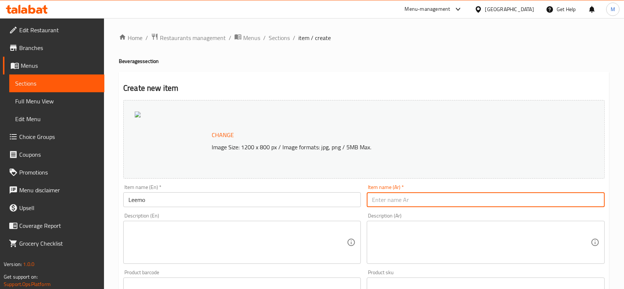
click at [393, 198] on input "text" at bounding box center [486, 199] width 238 height 15
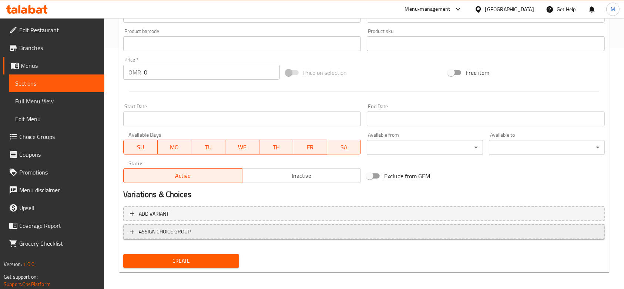
scroll to position [245, 0]
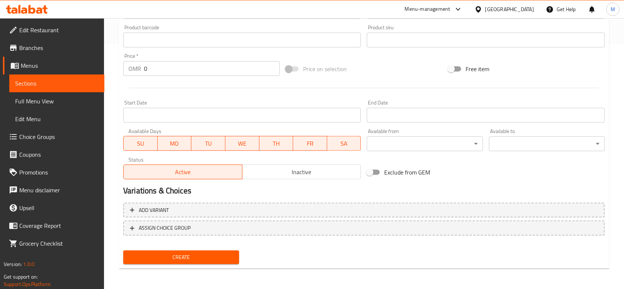
type input "ليموو"
click at [157, 68] on input "0" at bounding box center [212, 68] width 136 height 15
type input "0"
type input "0.4"
click at [149, 256] on span "Create" at bounding box center [181, 256] width 104 height 9
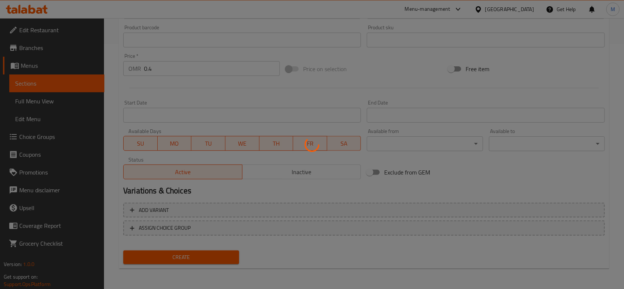
type input "0"
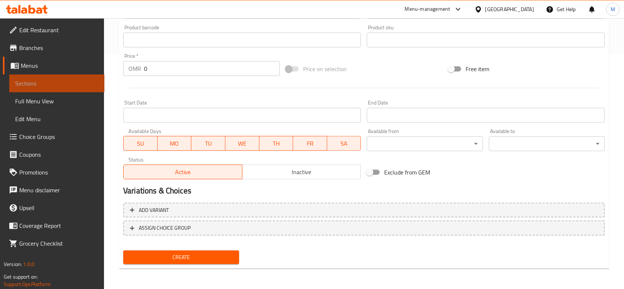
click at [66, 84] on span "Sections" at bounding box center [56, 83] width 83 height 9
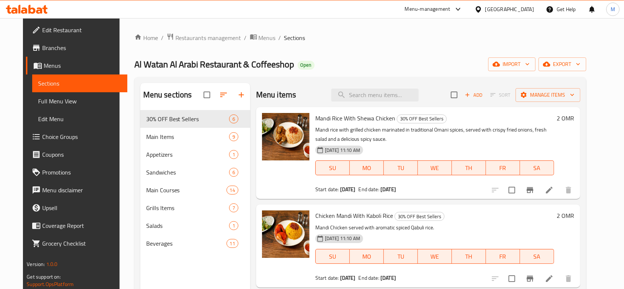
click at [484, 95] on span "Add" at bounding box center [474, 95] width 20 height 9
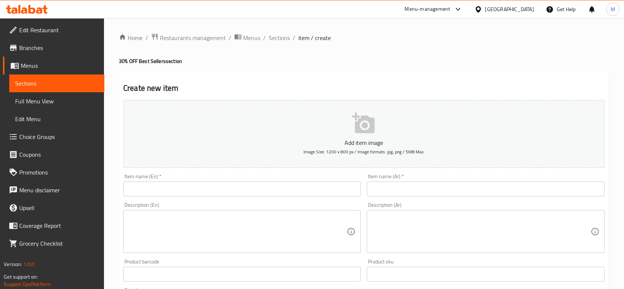
click at [380, 112] on button "Add item image Image Size: 1200 x 800 px / Image formats: jpg, png / 5MB Max." at bounding box center [363, 134] width 481 height 68
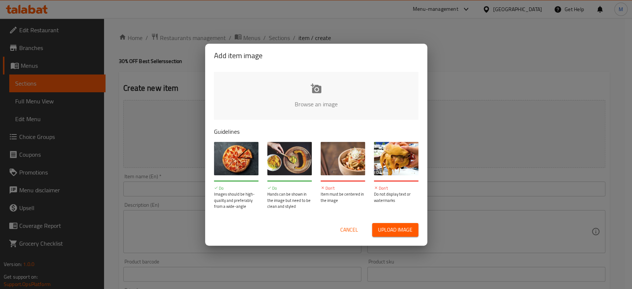
click at [284, 102] on input "file" at bounding box center [566, 106] width 705 height 69
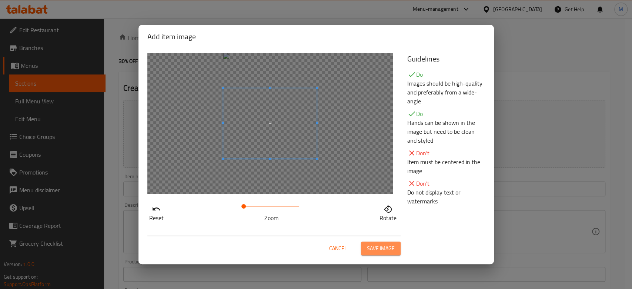
click at [380, 248] on span "Save image" at bounding box center [381, 247] width 28 height 9
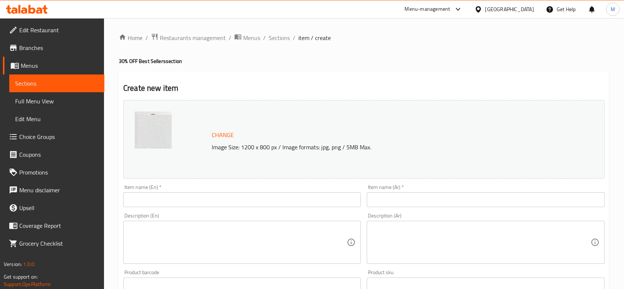
click at [181, 186] on div "Item name (En)   * Item name (En) *" at bounding box center [242, 195] width 238 height 23
click at [181, 195] on input "text" at bounding box center [242, 199] width 238 height 15
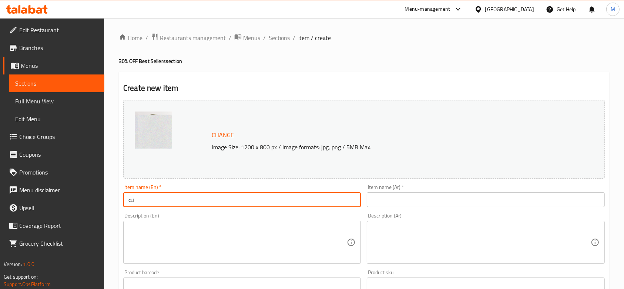
type input "ن"
type input "Kinza Citrus"
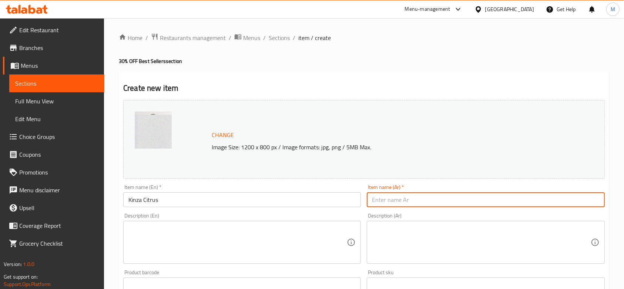
click at [542, 202] on input "text" at bounding box center [486, 199] width 238 height 15
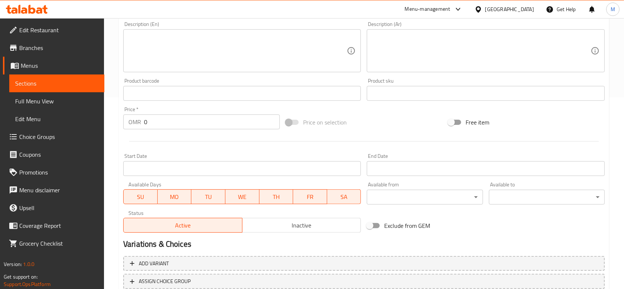
scroll to position [197, 0]
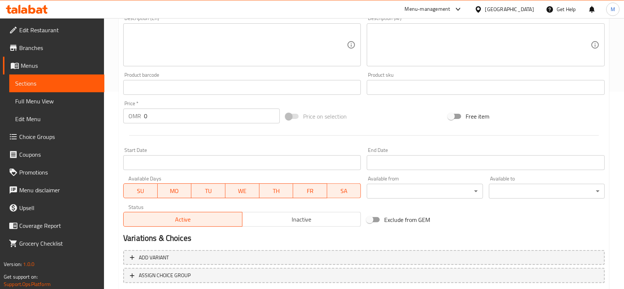
type input "كينزا حمضيات"
click at [186, 120] on input "0" at bounding box center [212, 115] width 136 height 15
type input "0.4"
click at [401, 49] on textarea at bounding box center [481, 44] width 218 height 35
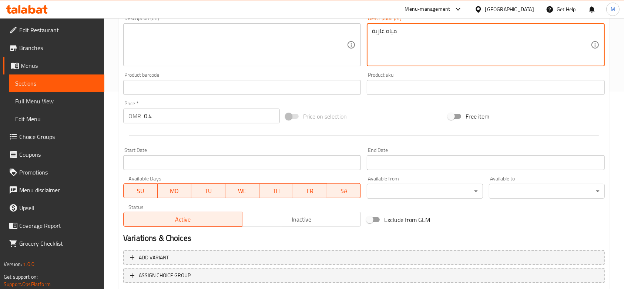
scroll to position [245, 0]
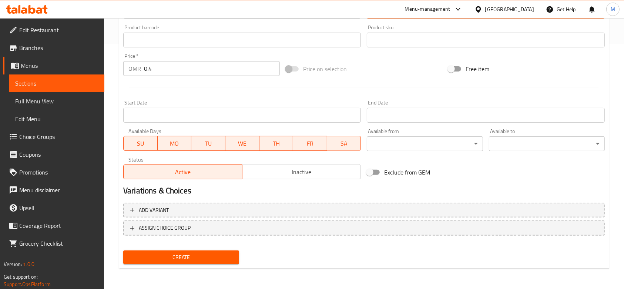
type textarea "مياه غازية"
click at [187, 252] on span "Create" at bounding box center [181, 256] width 104 height 9
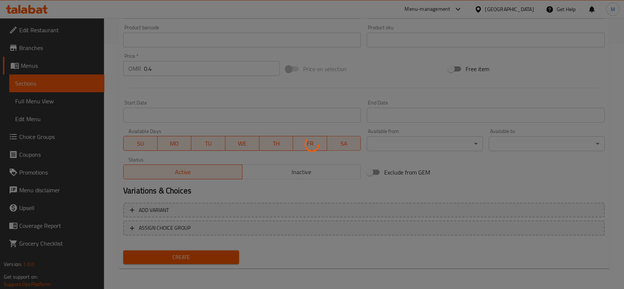
type input "0"
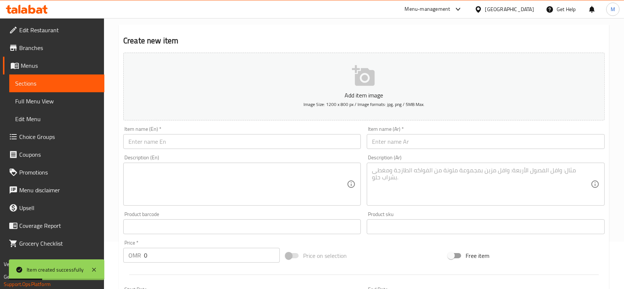
scroll to position [0, 0]
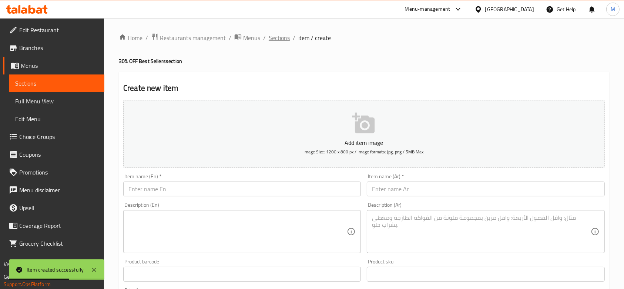
click at [283, 39] on span "Sections" at bounding box center [279, 37] width 21 height 9
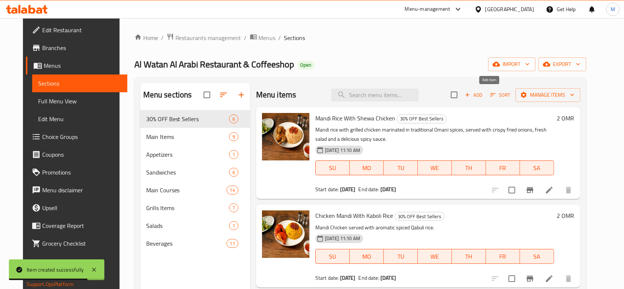
click at [469, 94] on icon "button" at bounding box center [467, 95] width 4 height 4
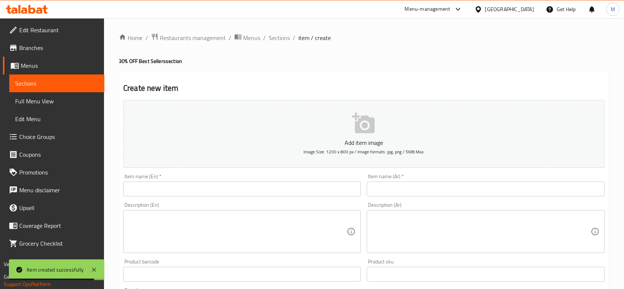
click at [369, 131] on icon "button" at bounding box center [363, 122] width 23 height 21
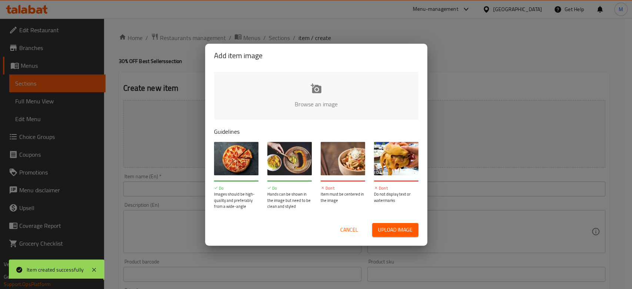
click at [274, 93] on input "file" at bounding box center [566, 106] width 705 height 69
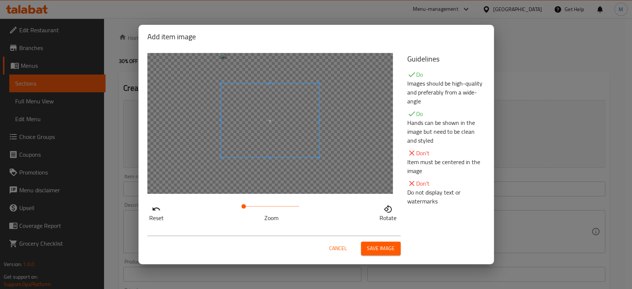
click at [248, 156] on span at bounding box center [270, 120] width 98 height 74
click at [251, 139] on span at bounding box center [270, 118] width 98 height 74
click at [369, 247] on span "Save image" at bounding box center [381, 247] width 28 height 9
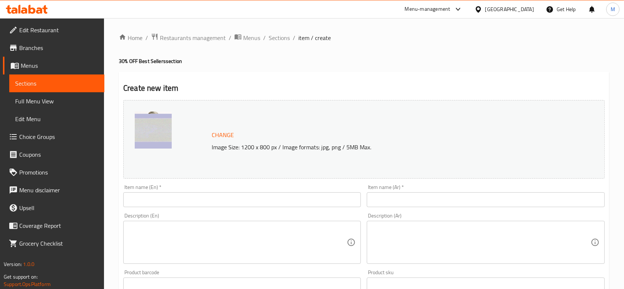
click at [201, 188] on div "Item name (En)   * Item name (En) *" at bounding box center [242, 195] width 238 height 23
drag, startPoint x: 205, startPoint y: 199, endPoint x: 200, endPoint y: 199, distance: 5.2
click at [205, 199] on input "text" at bounding box center [242, 199] width 238 height 15
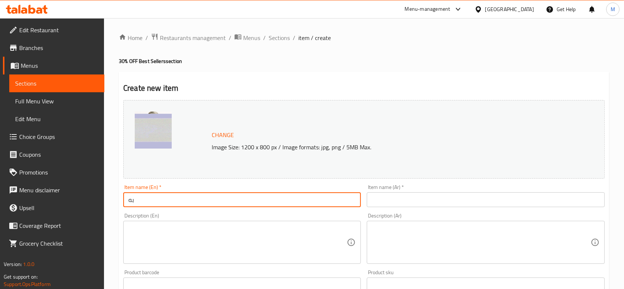
type input "ب"
type input "f"
type input "Fifa Frooti"
click at [452, 193] on input "text" at bounding box center [486, 199] width 238 height 15
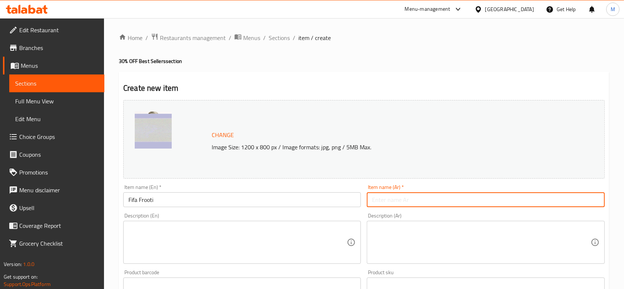
type input "ق"
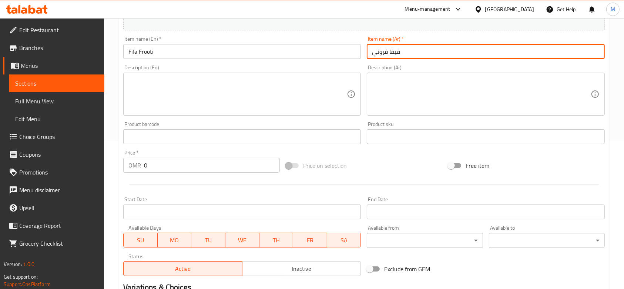
scroll to position [197, 0]
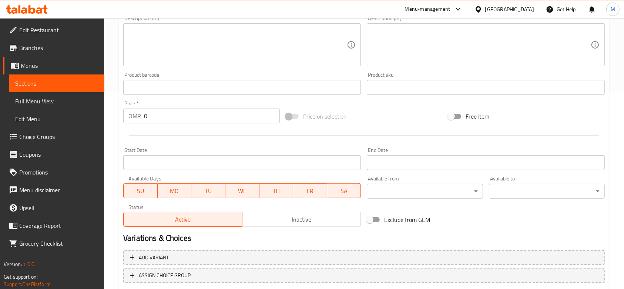
type input "فيفا فروتي"
click at [221, 117] on input "0" at bounding box center [212, 115] width 136 height 15
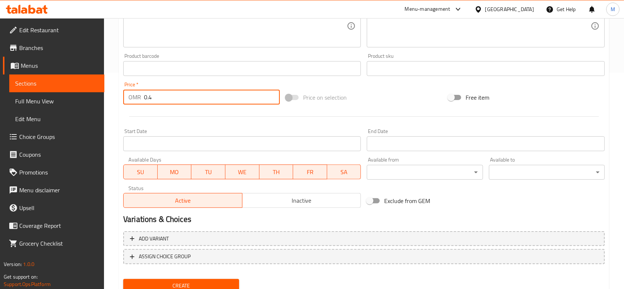
scroll to position [245, 0]
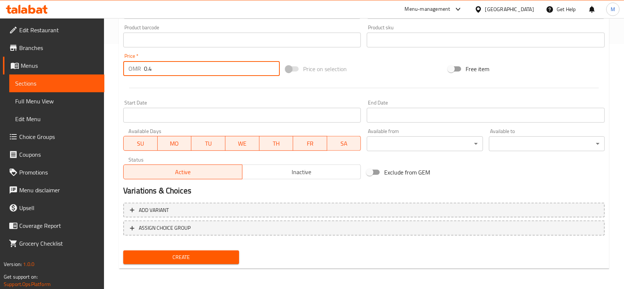
type input "0.4"
click at [189, 258] on span "Create" at bounding box center [181, 256] width 104 height 9
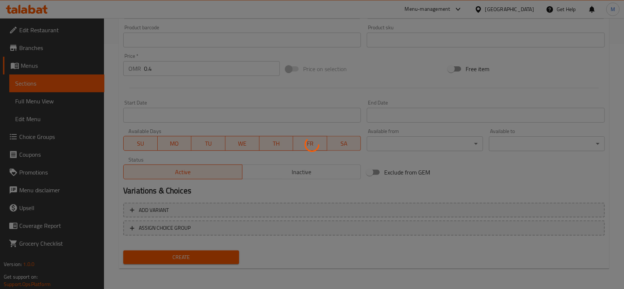
type input "0"
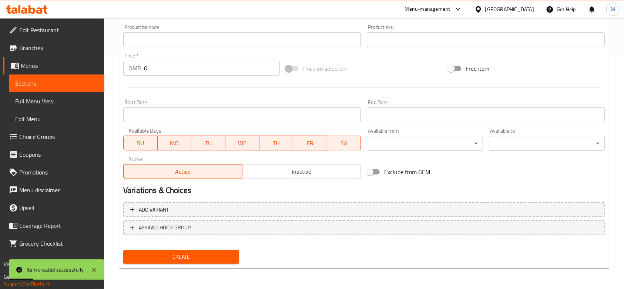
scroll to position [234, 0]
